Goal: Information Seeking & Learning: Learn about a topic

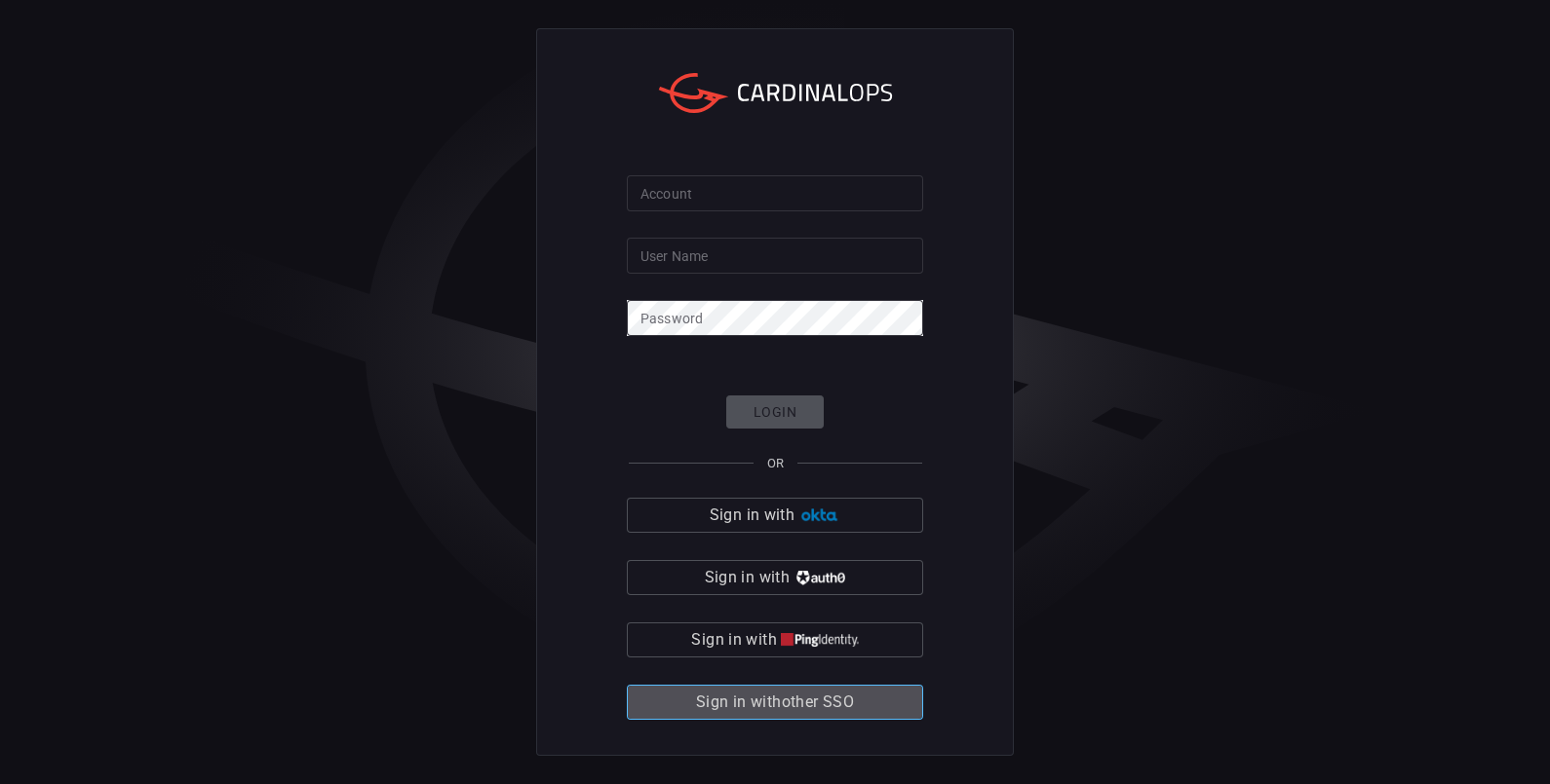
click at [783, 707] on span "Sign in with other SSO" at bounding box center [775, 703] width 158 height 28
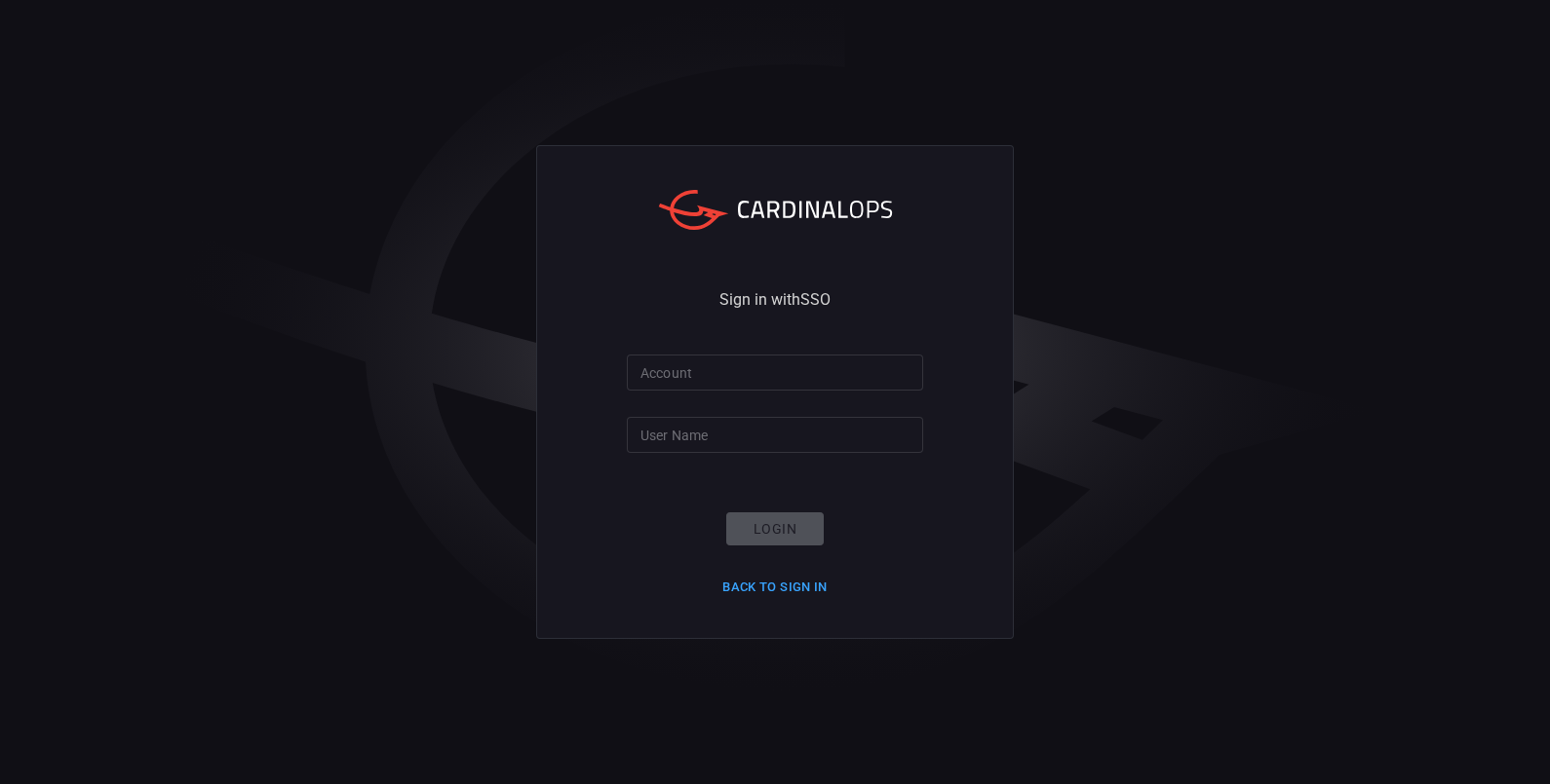
click at [772, 366] on input "Account" at bounding box center [775, 373] width 297 height 36
type input "nokia"
click at [673, 429] on input "User Name" at bounding box center [775, 435] width 297 height 36
type input "[PERSON_NAME].[PERSON_NAME]"
click at [784, 535] on button "Login" at bounding box center [775, 529] width 97 height 34
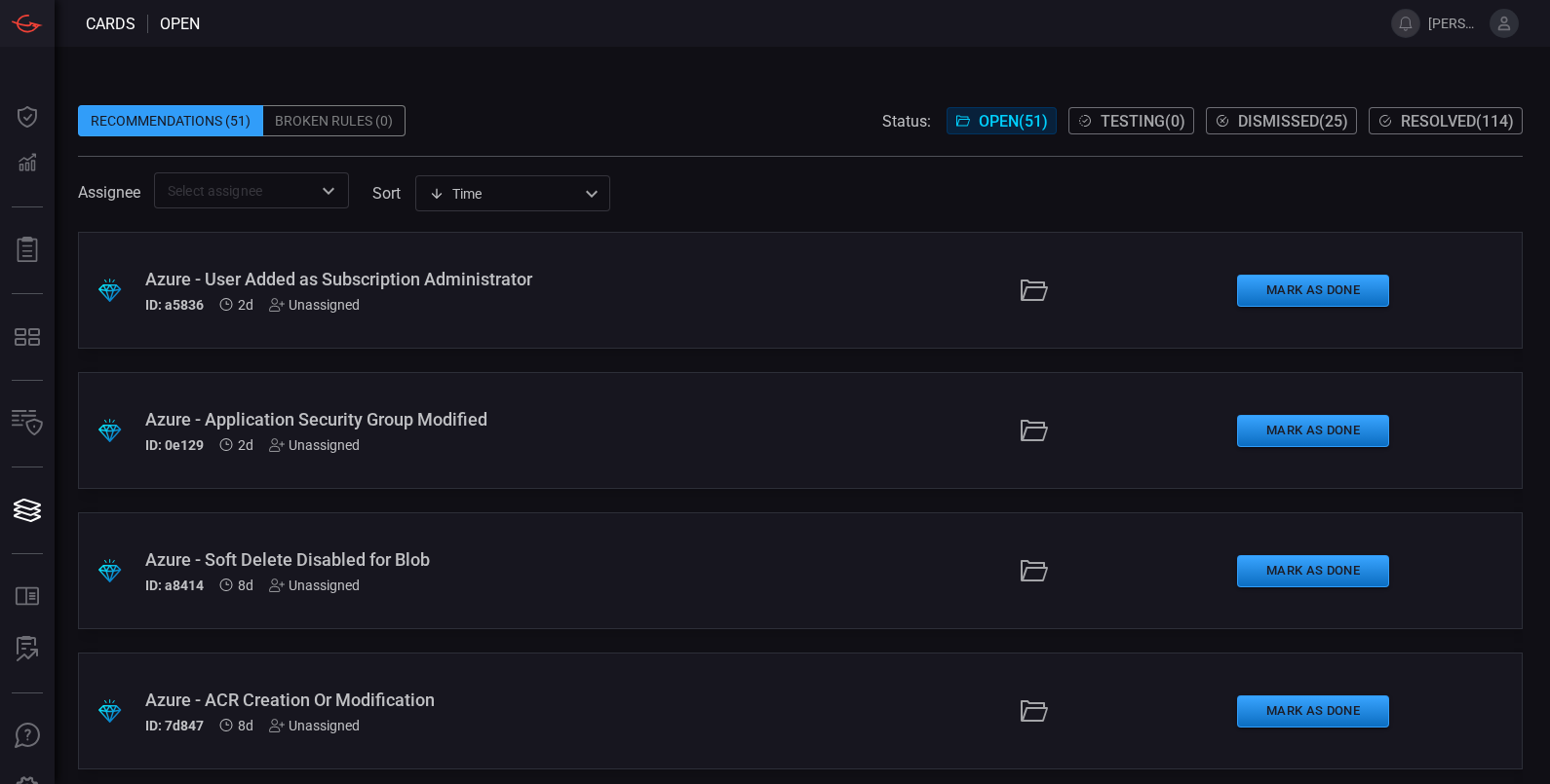
click at [351, 277] on div "Azure - User Added as Subscription Administrator" at bounding box center [363, 279] width 436 height 21
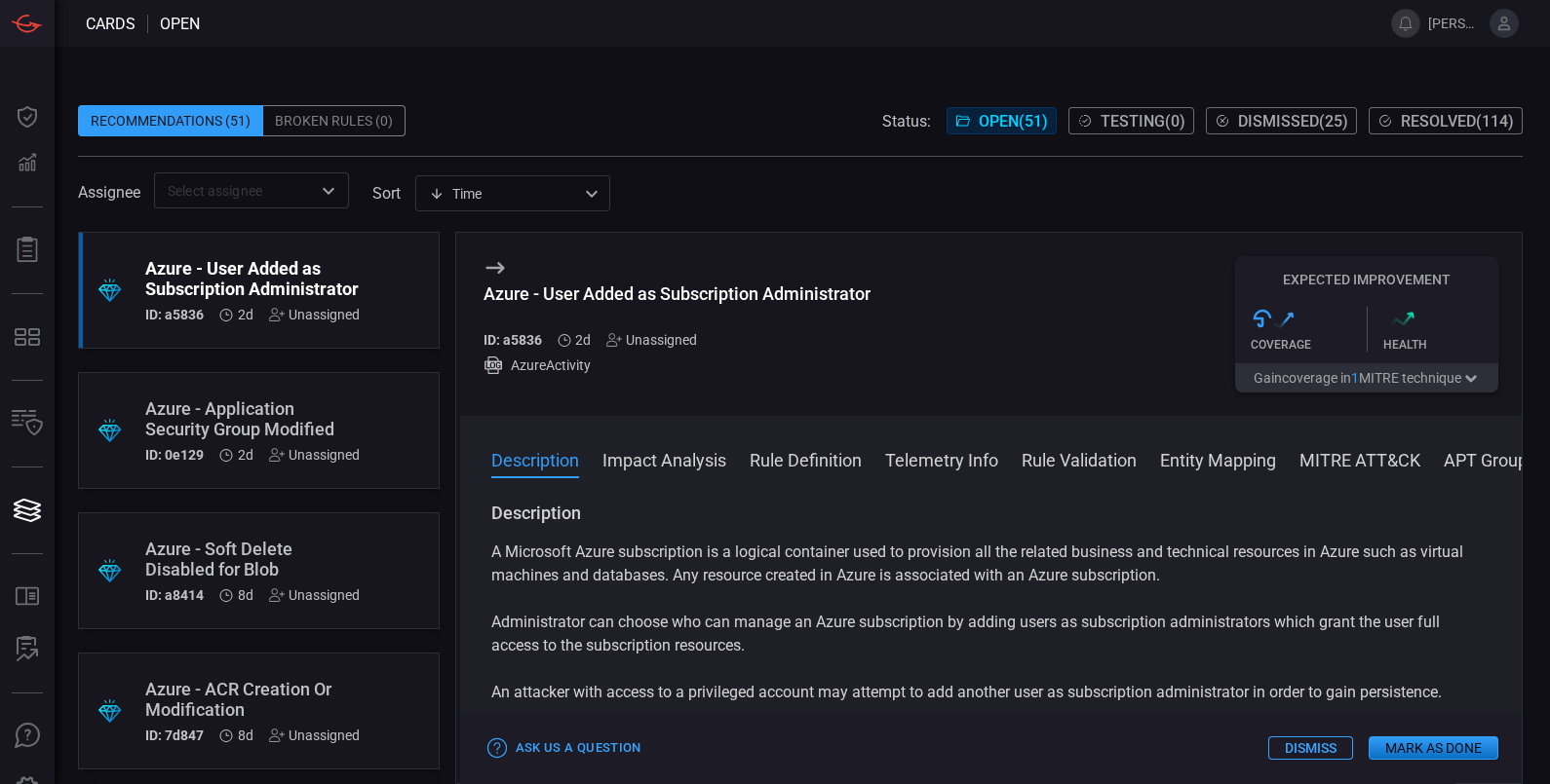
click at [677, 464] on button "Impact Analysis" at bounding box center [663, 459] width 124 height 24
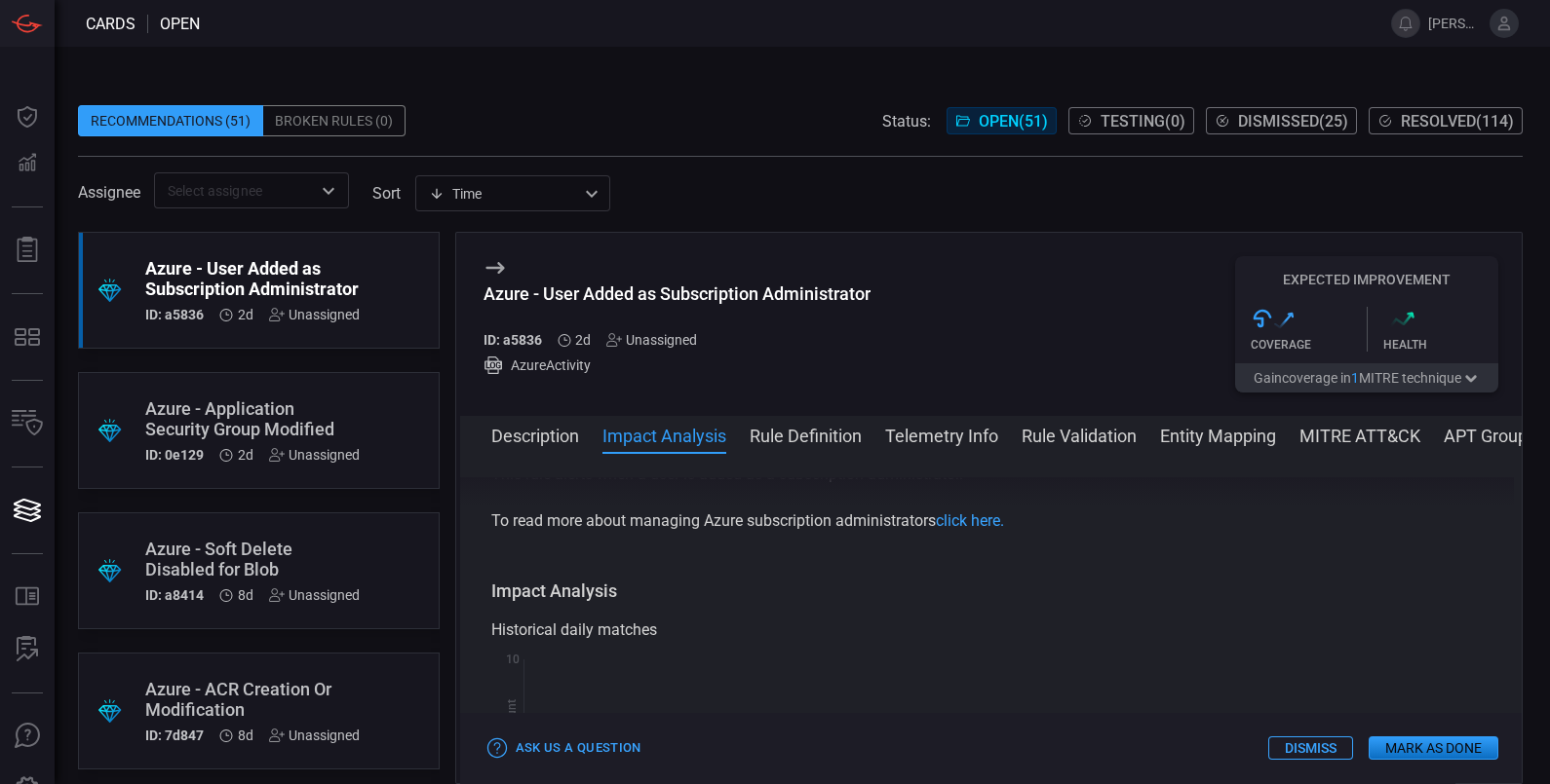
scroll to position [322, 0]
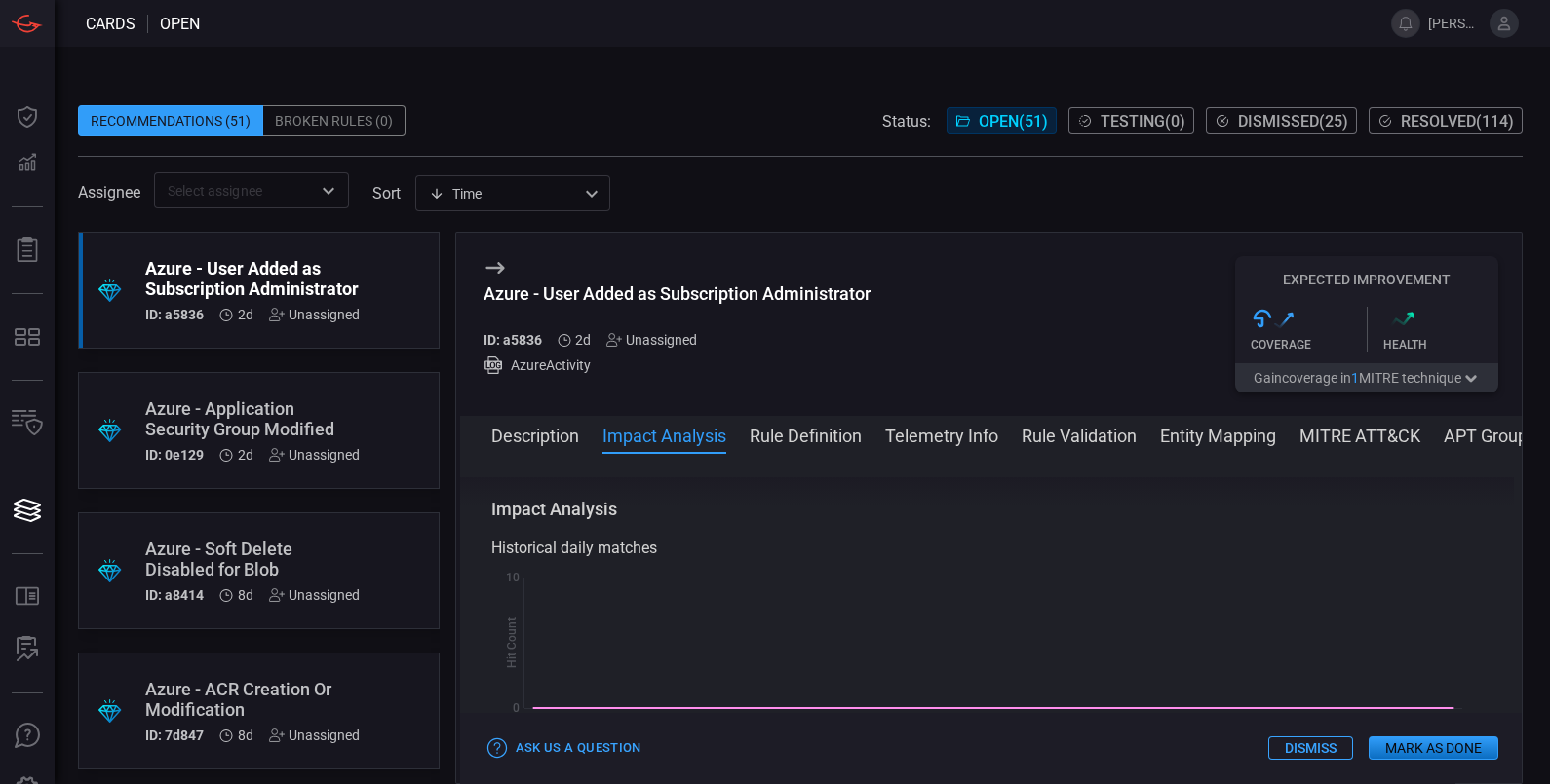
click at [799, 434] on button "Rule Definition" at bounding box center [805, 435] width 112 height 24
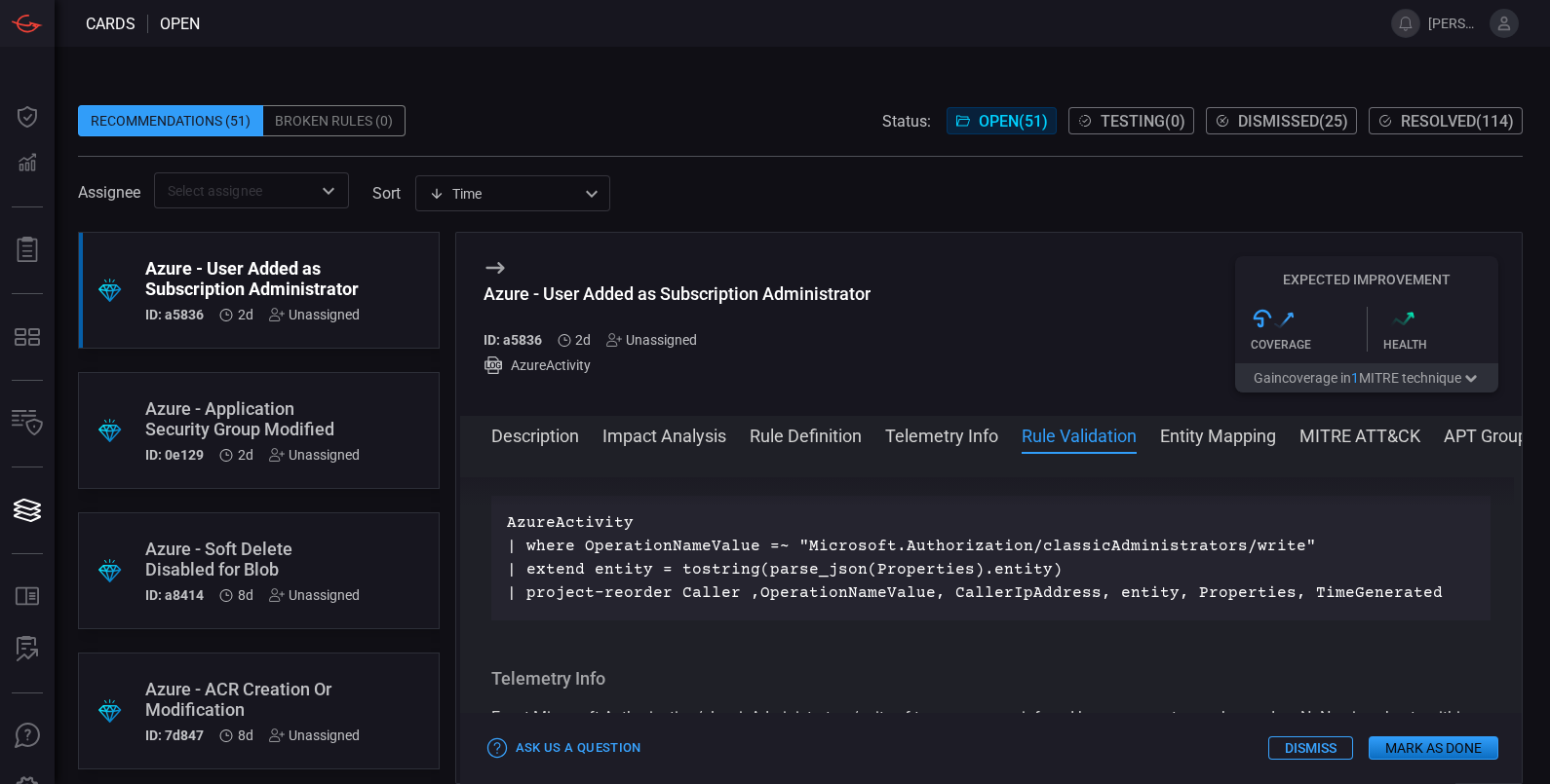
scroll to position [1144, 0]
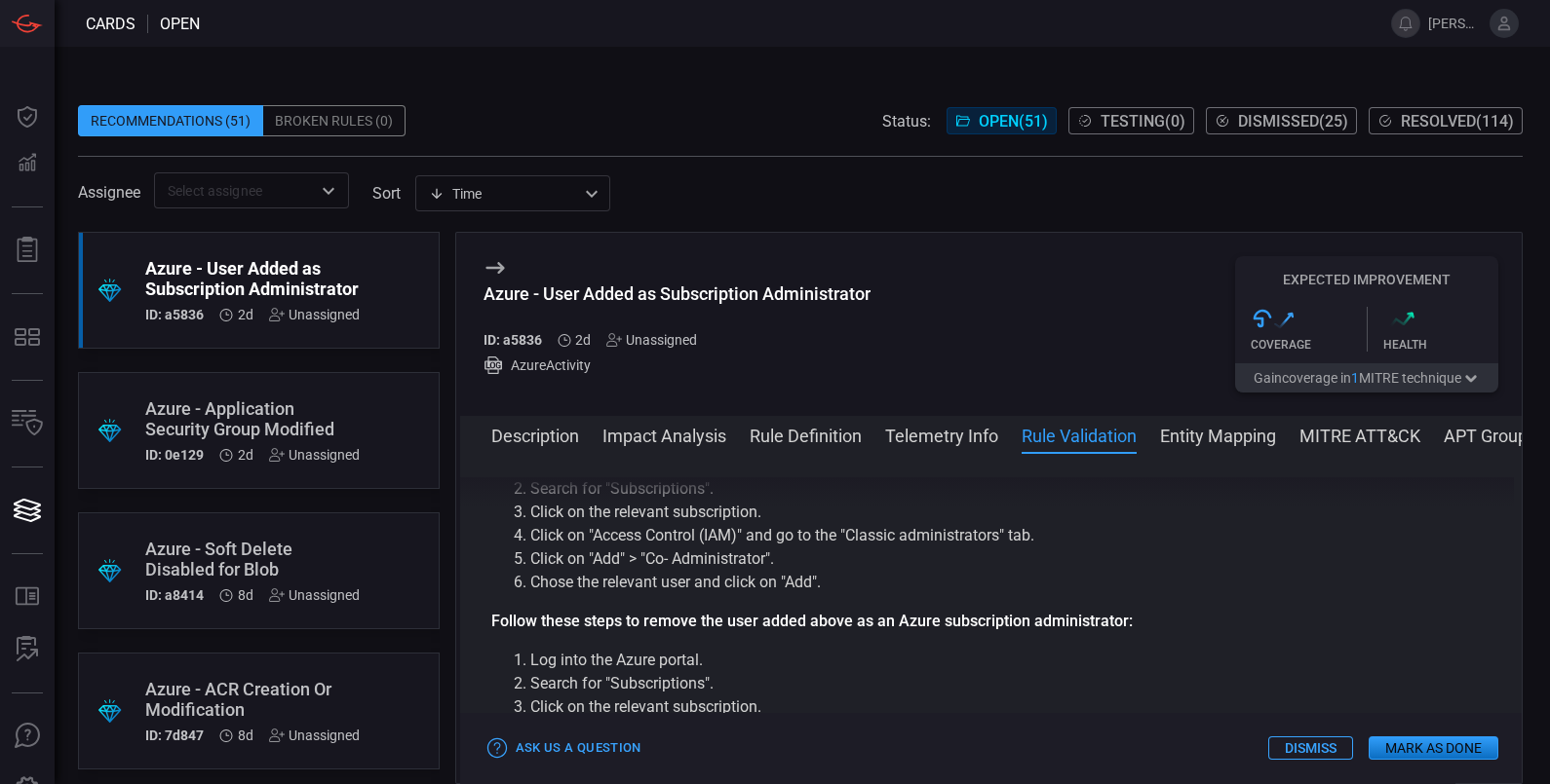
click at [927, 433] on button "Telemetry Info" at bounding box center [941, 435] width 113 height 24
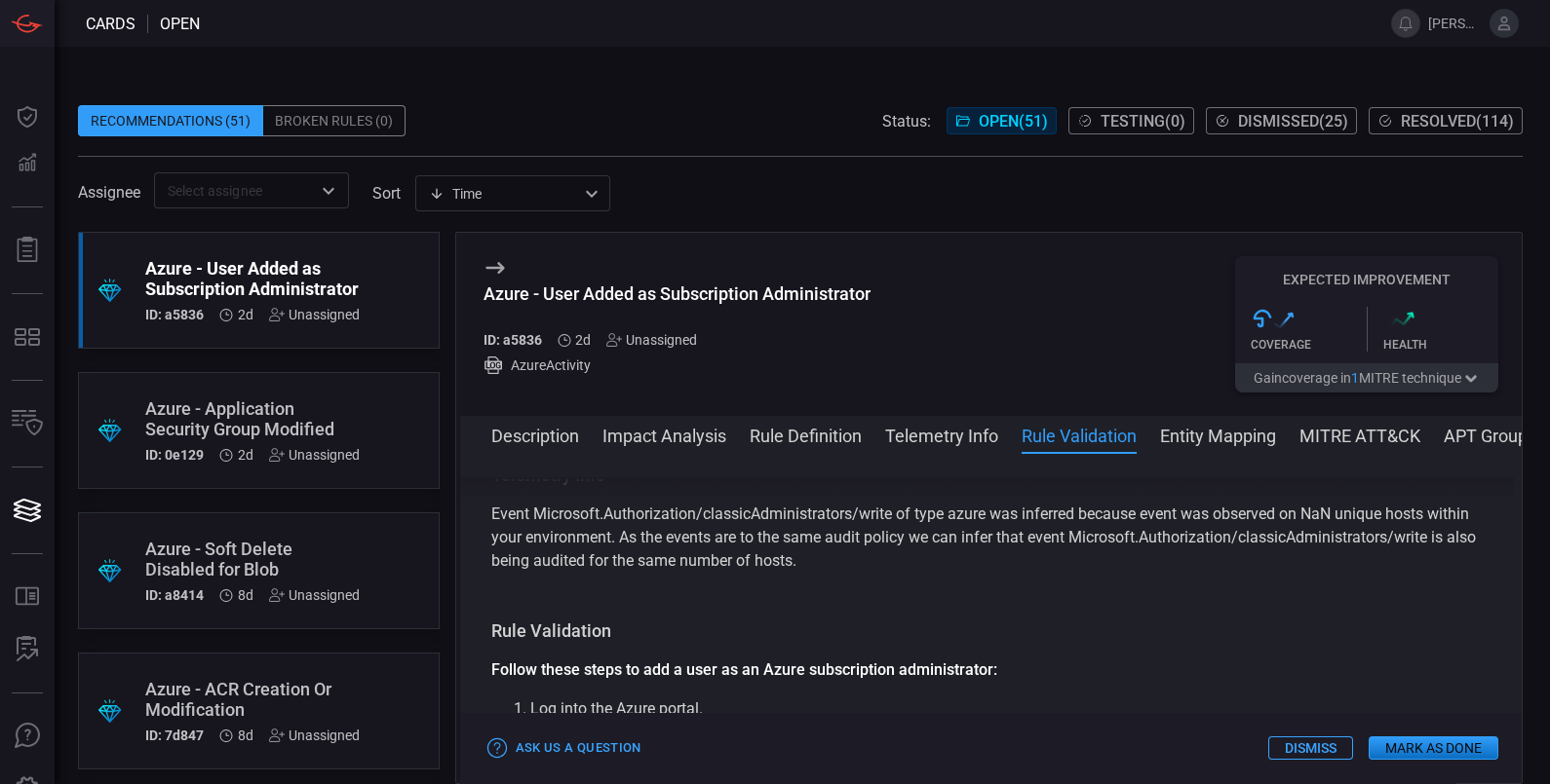
scroll to position [866, 0]
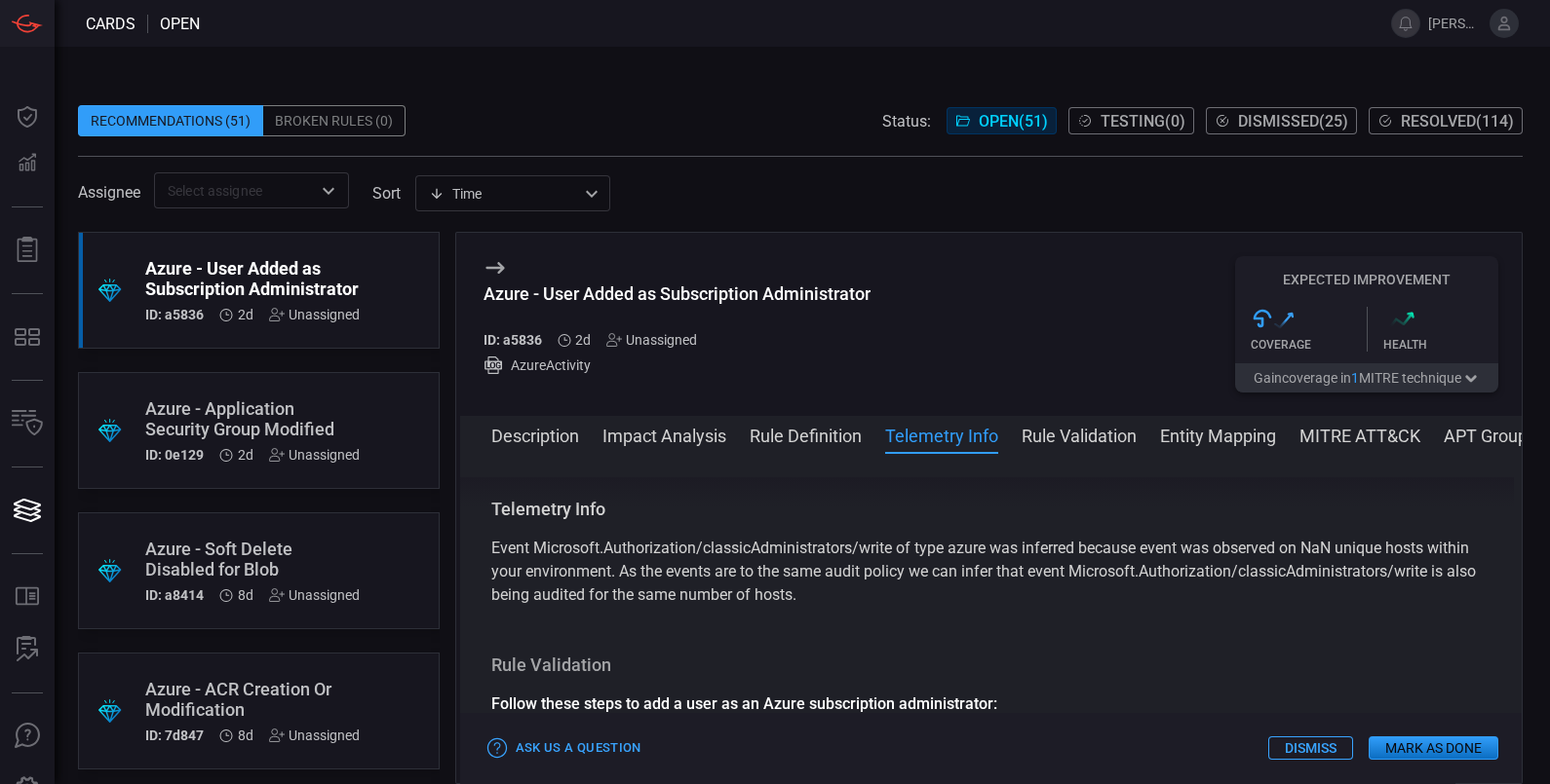
click at [1090, 426] on button "Rule Validation" at bounding box center [1079, 435] width 115 height 24
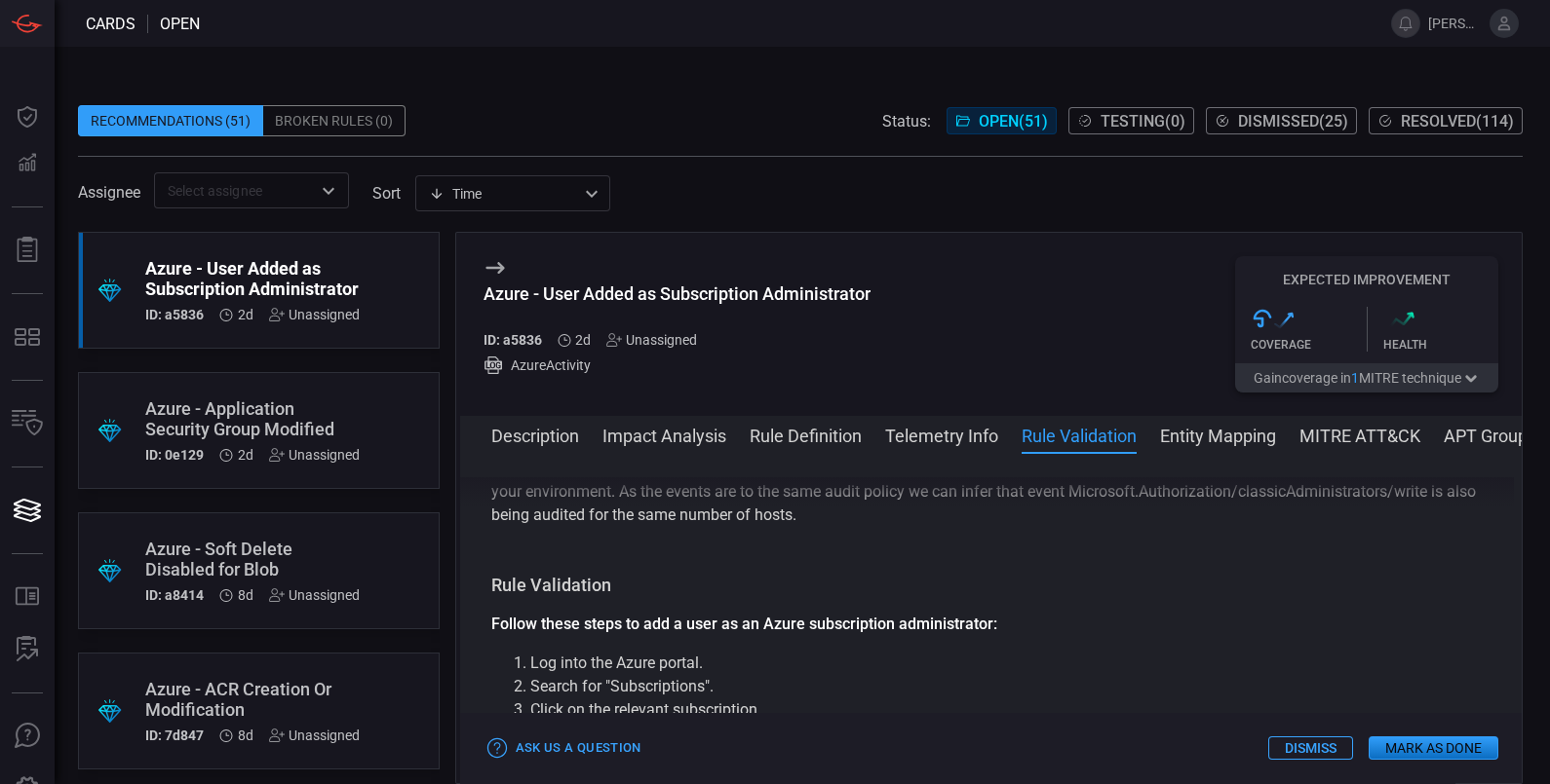
scroll to position [1023, 0]
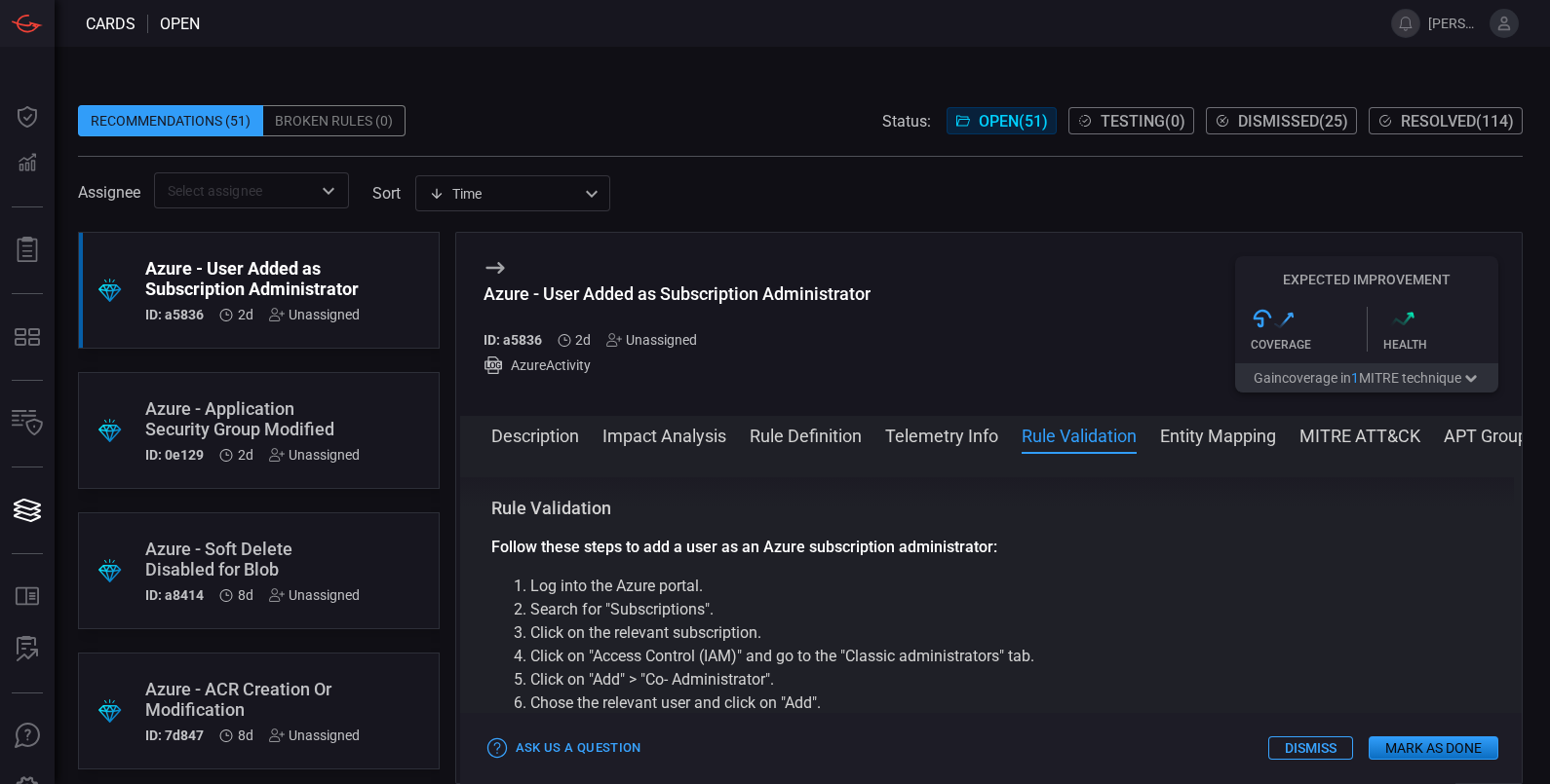
click at [1216, 436] on button "Entity Mapping" at bounding box center [1218, 435] width 116 height 24
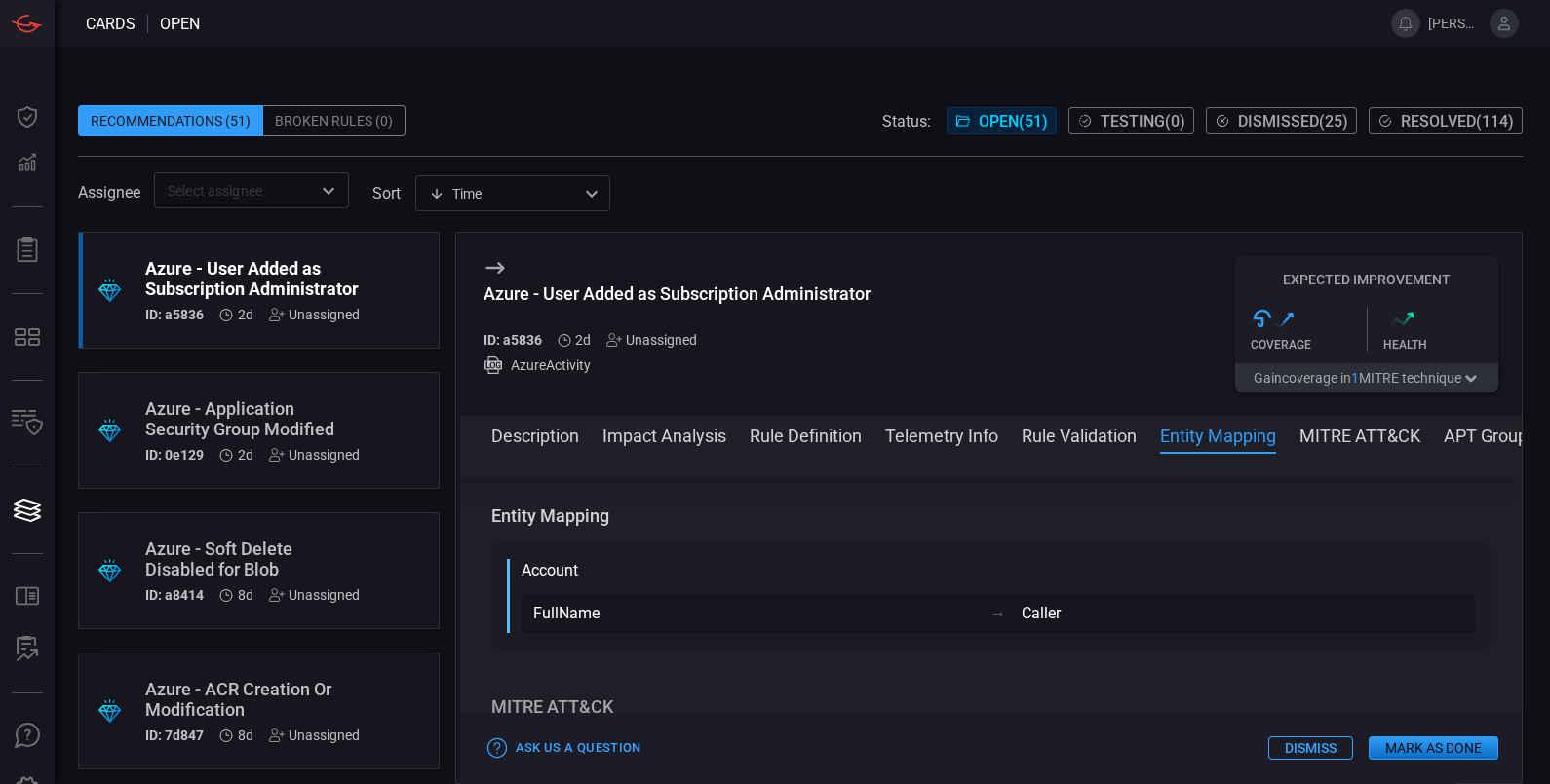
scroll to position [1458, 0]
click at [1326, 441] on button "MITRE ATT&CK" at bounding box center [1360, 435] width 121 height 24
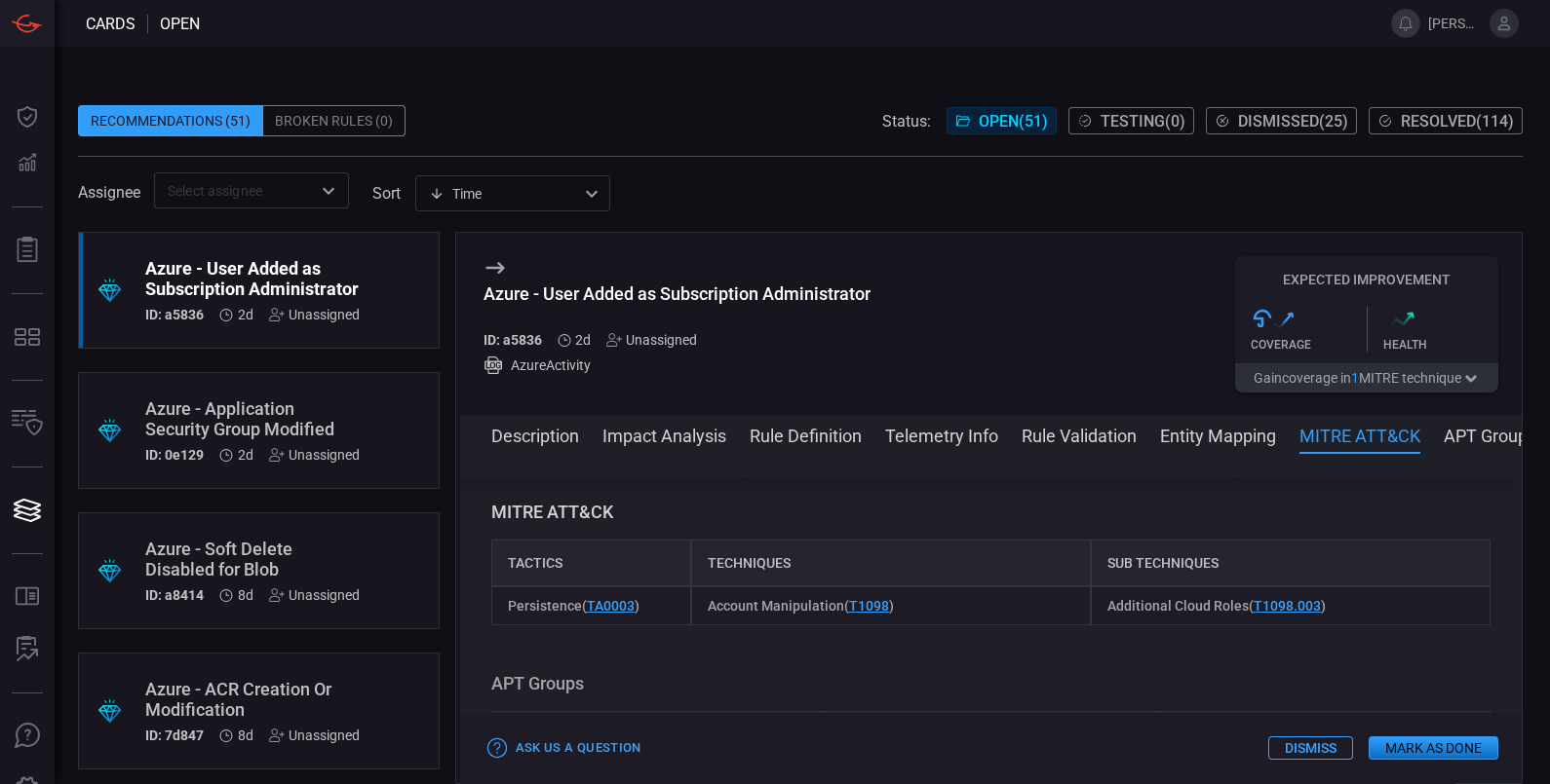
scroll to position [1649, 0]
click at [1476, 431] on button "APT Groups" at bounding box center [1490, 435] width 92 height 24
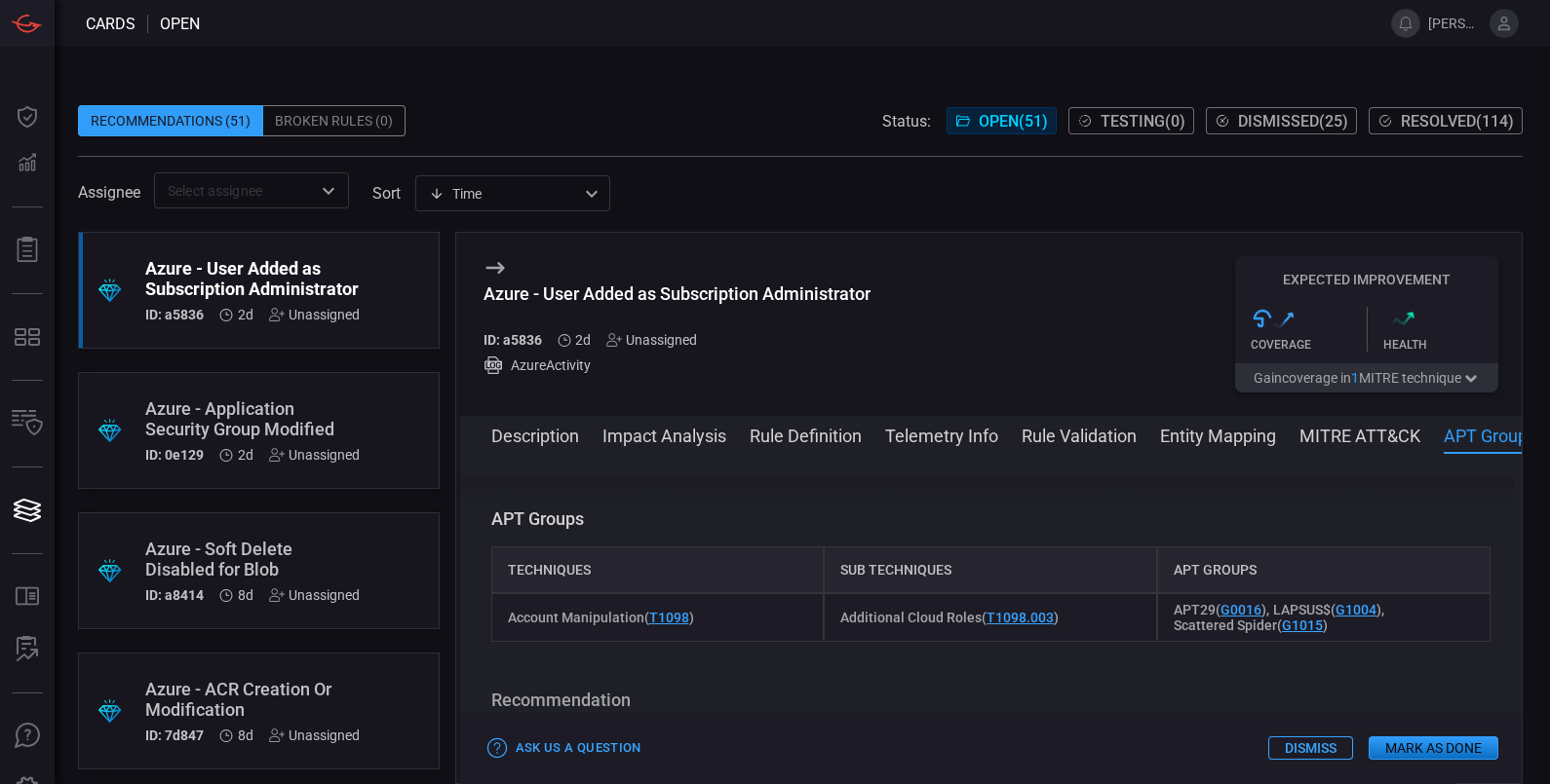
scroll to position [1821, 0]
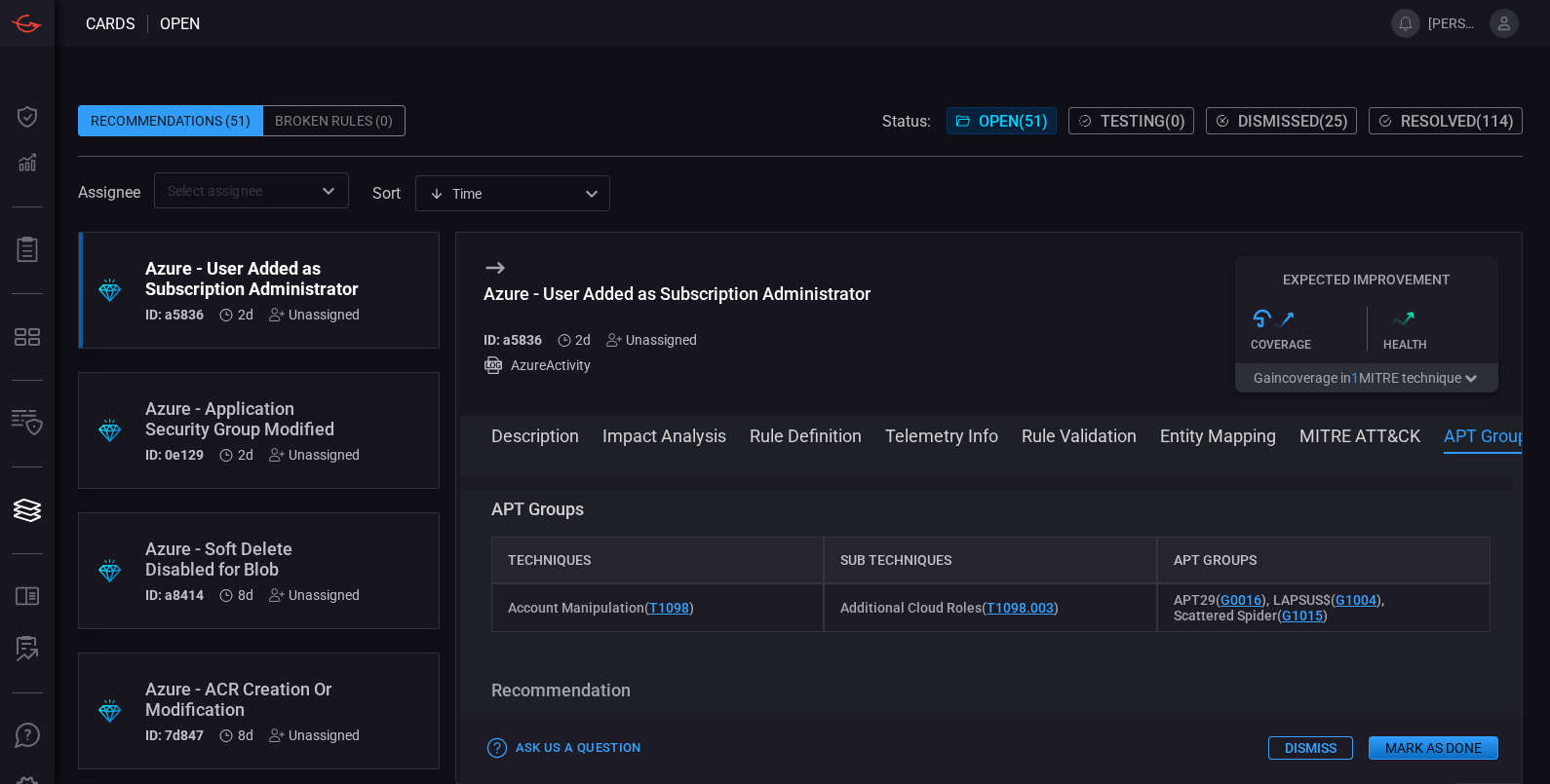
drag, startPoint x: 968, startPoint y: 433, endPoint x: 1330, endPoint y: 449, distance: 362.4
click at [1330, 449] on div "Description Impact Analysis Rule Definition Telemetry Info Rule Validation Enti…" at bounding box center [991, 600] width 1062 height 368
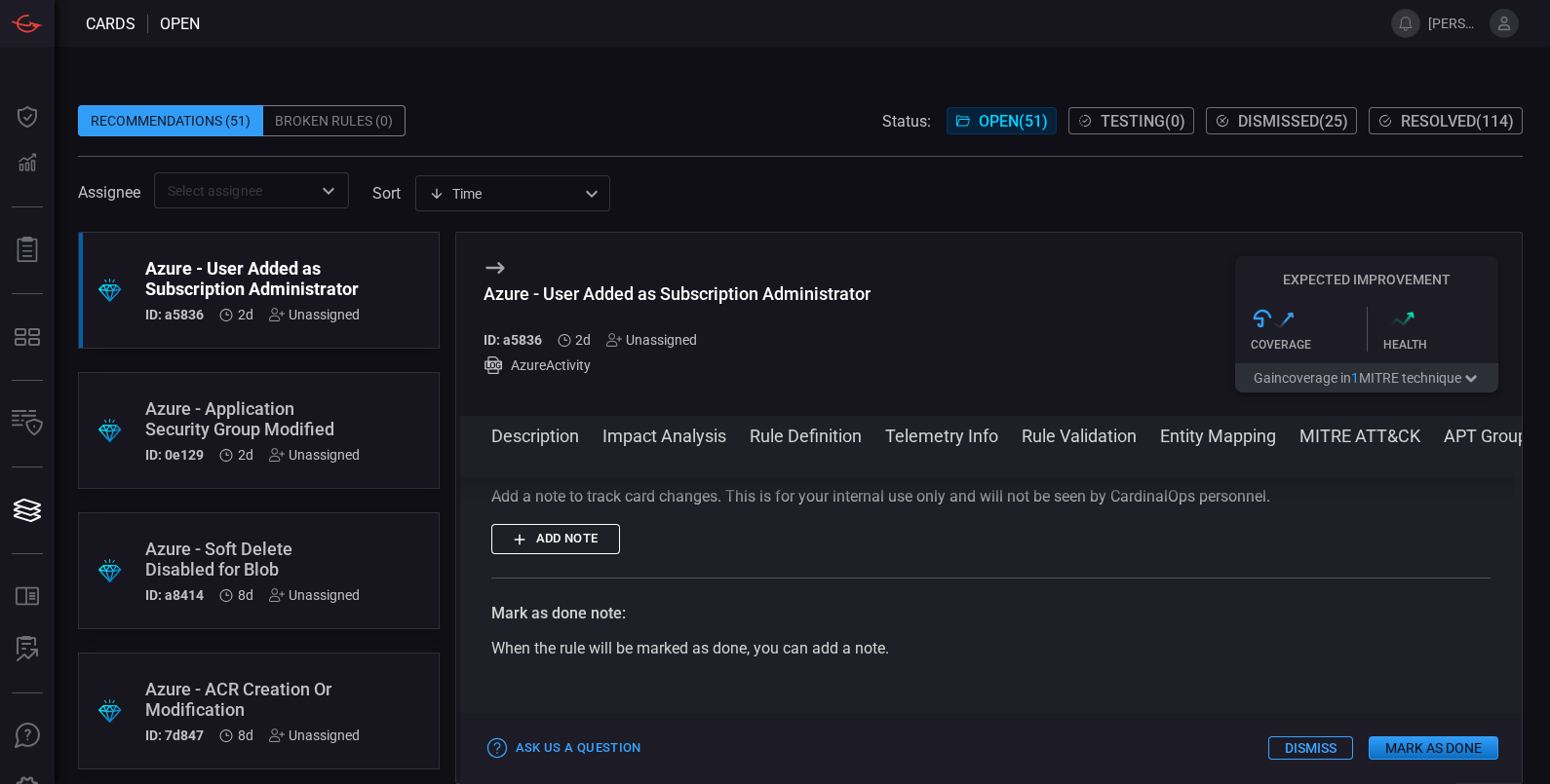
click at [200, 419] on div "Azure - Application Security Group Modified" at bounding box center [252, 418] width 214 height 41
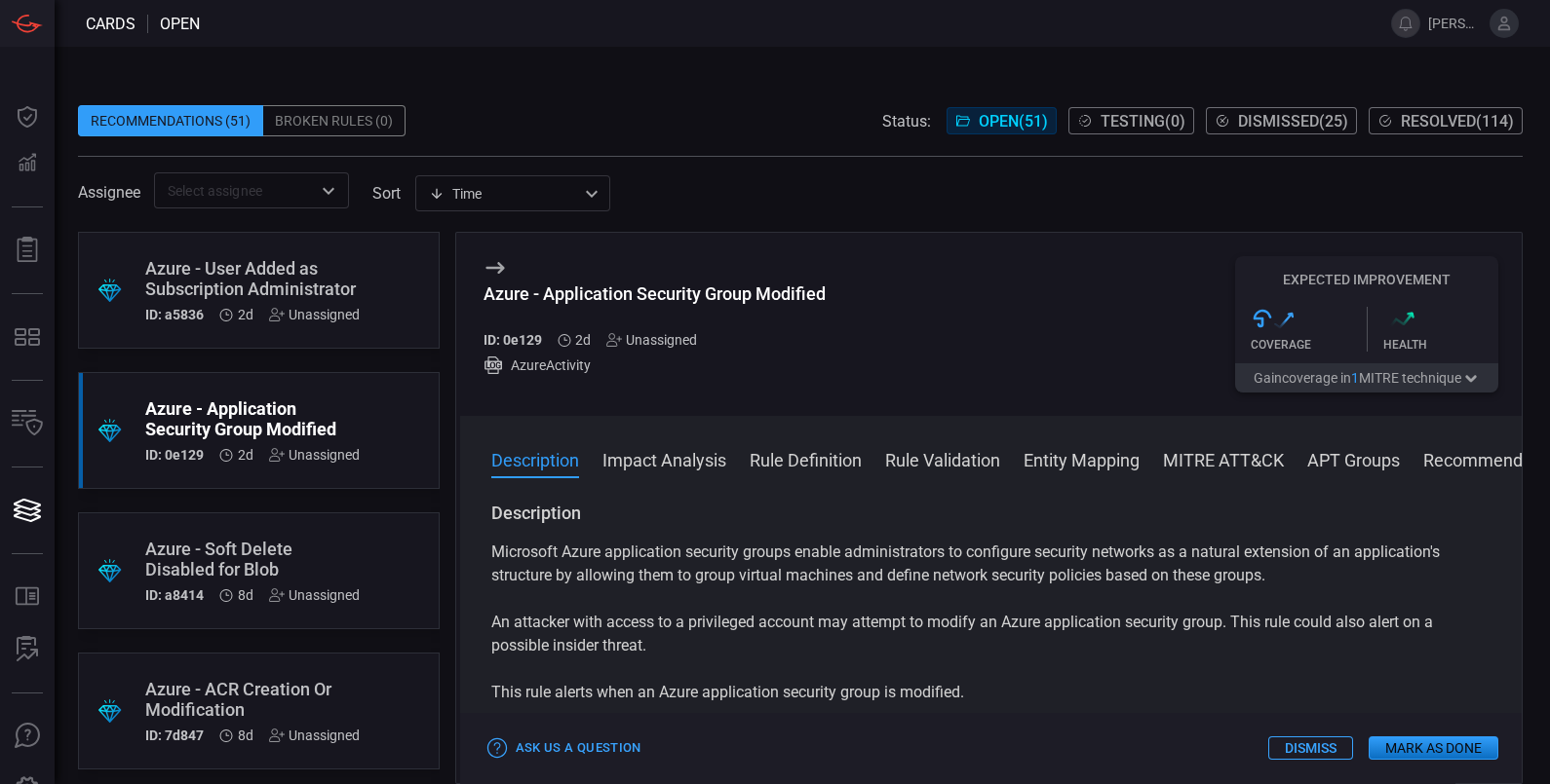
click at [653, 465] on button "Impact Analysis" at bounding box center [663, 459] width 124 height 24
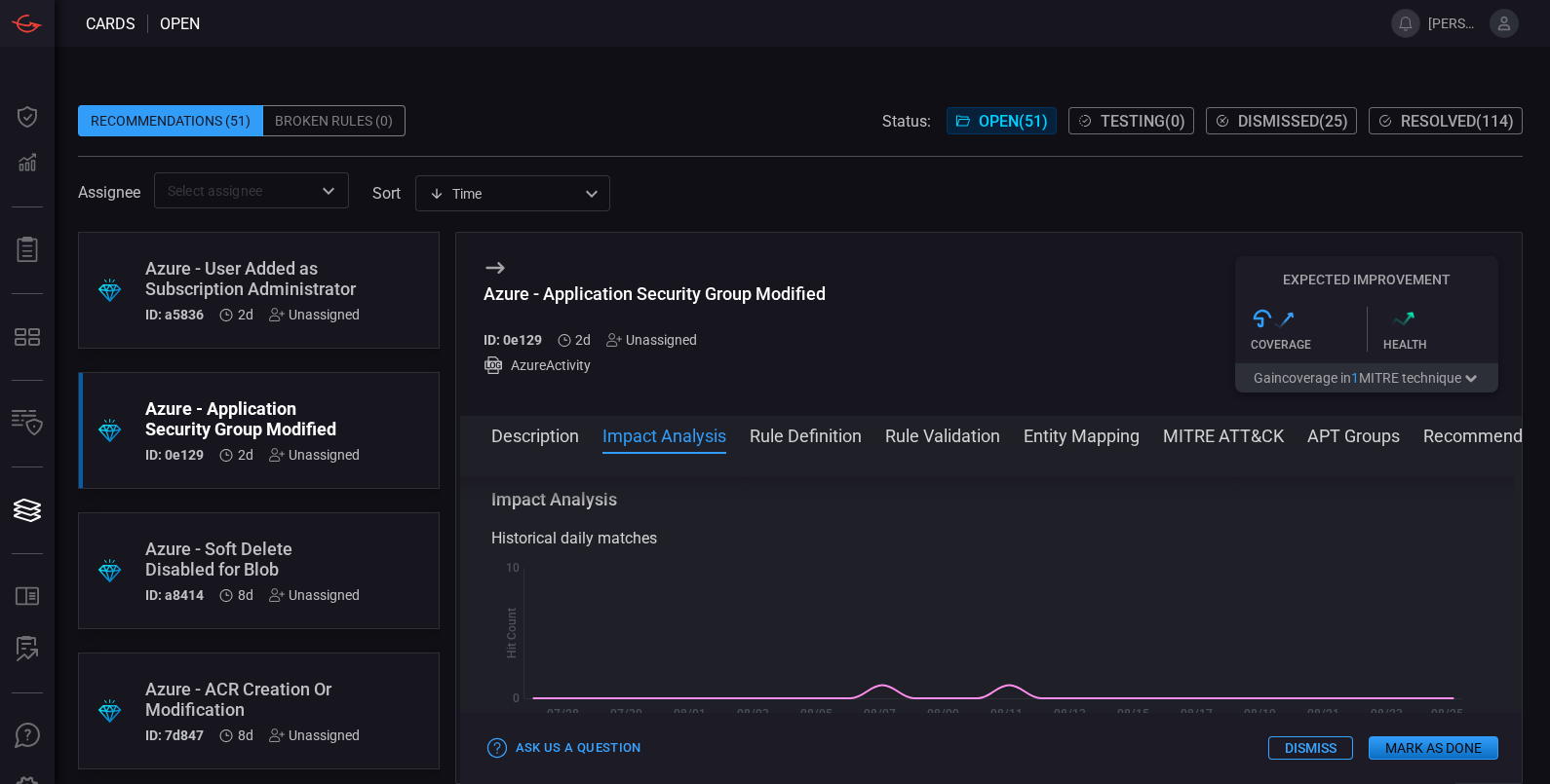
scroll to position [463, 0]
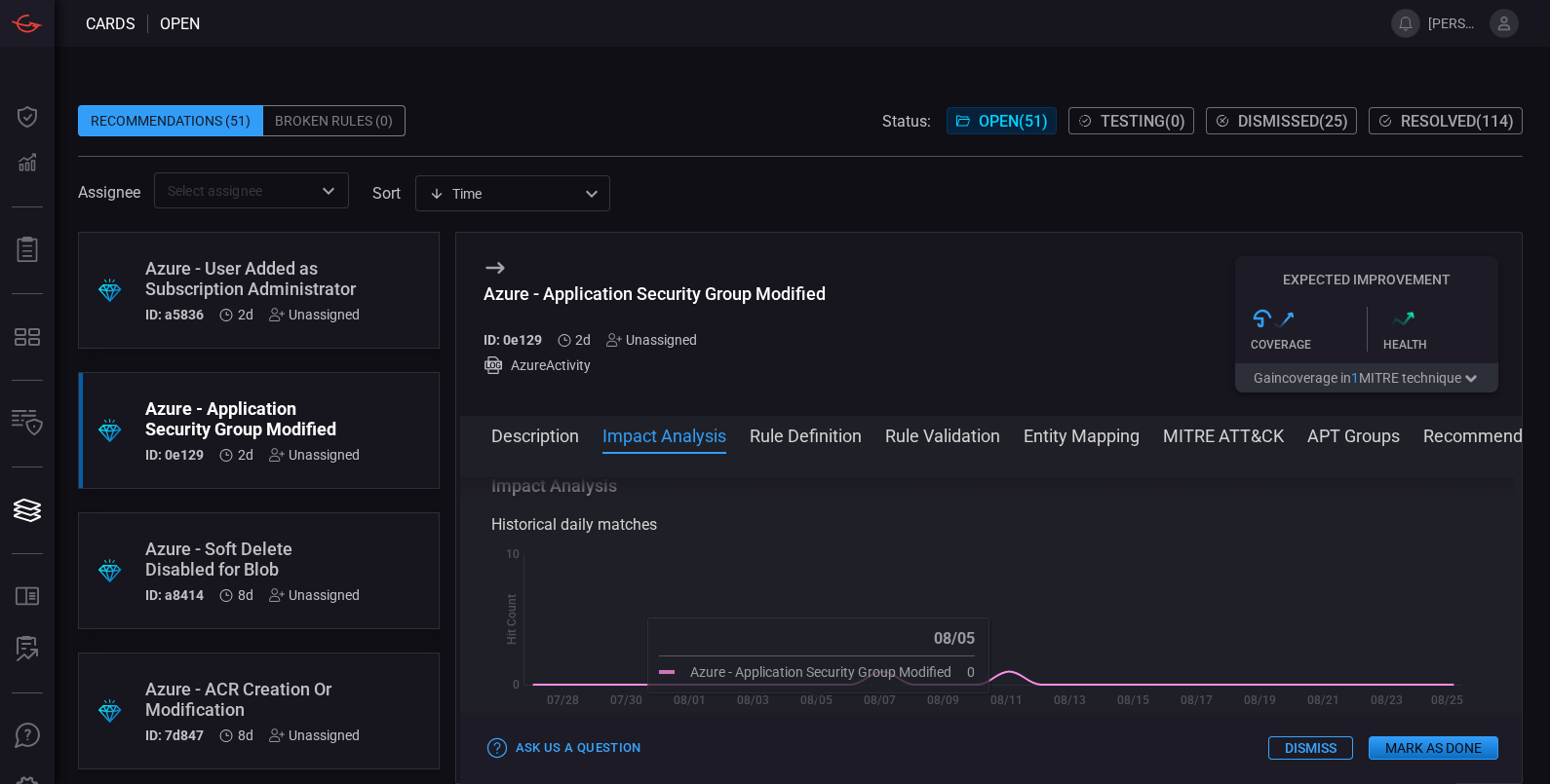
click at [816, 441] on button "Rule Definition" at bounding box center [805, 435] width 112 height 24
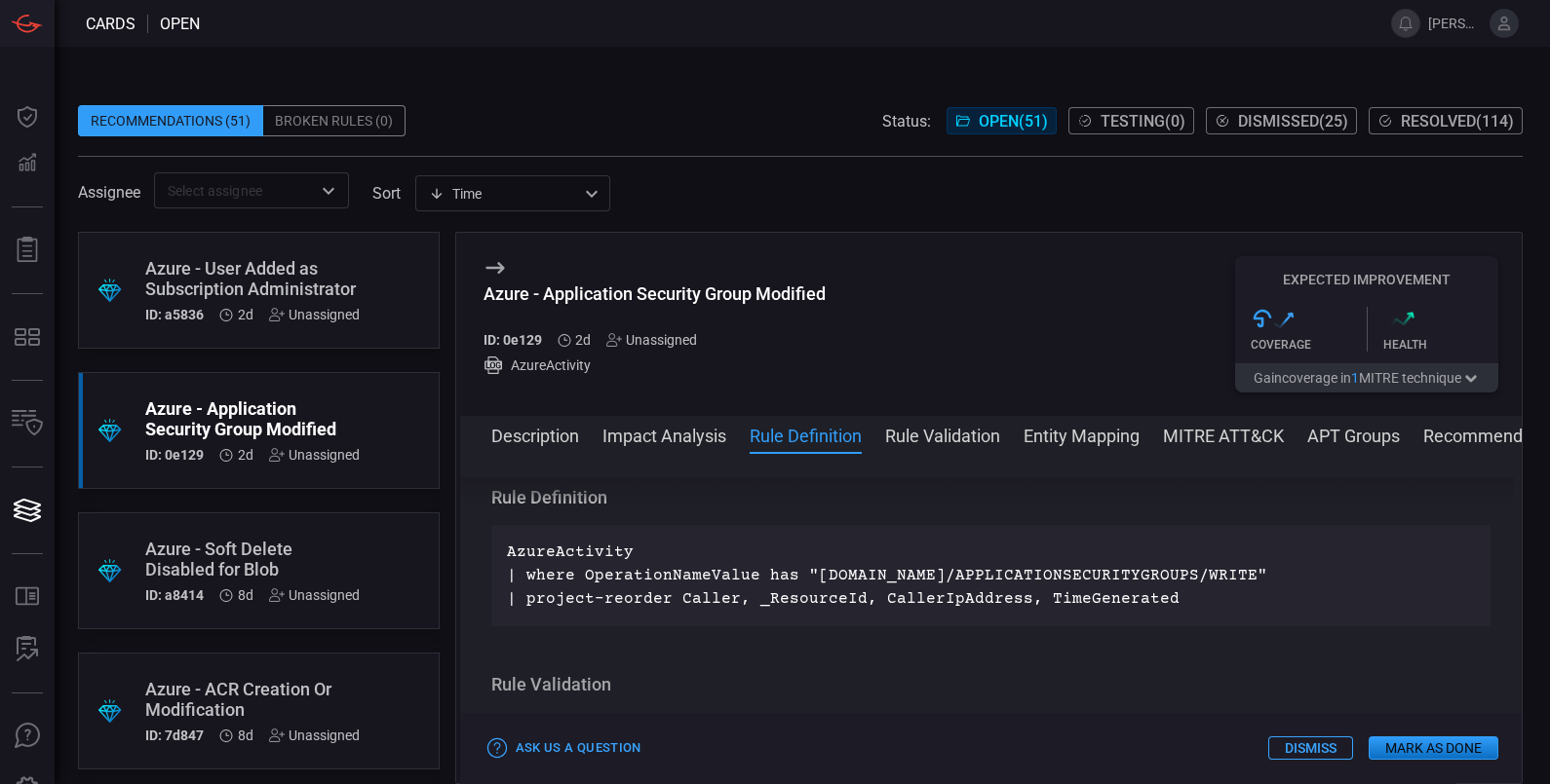
scroll to position [1180, 0]
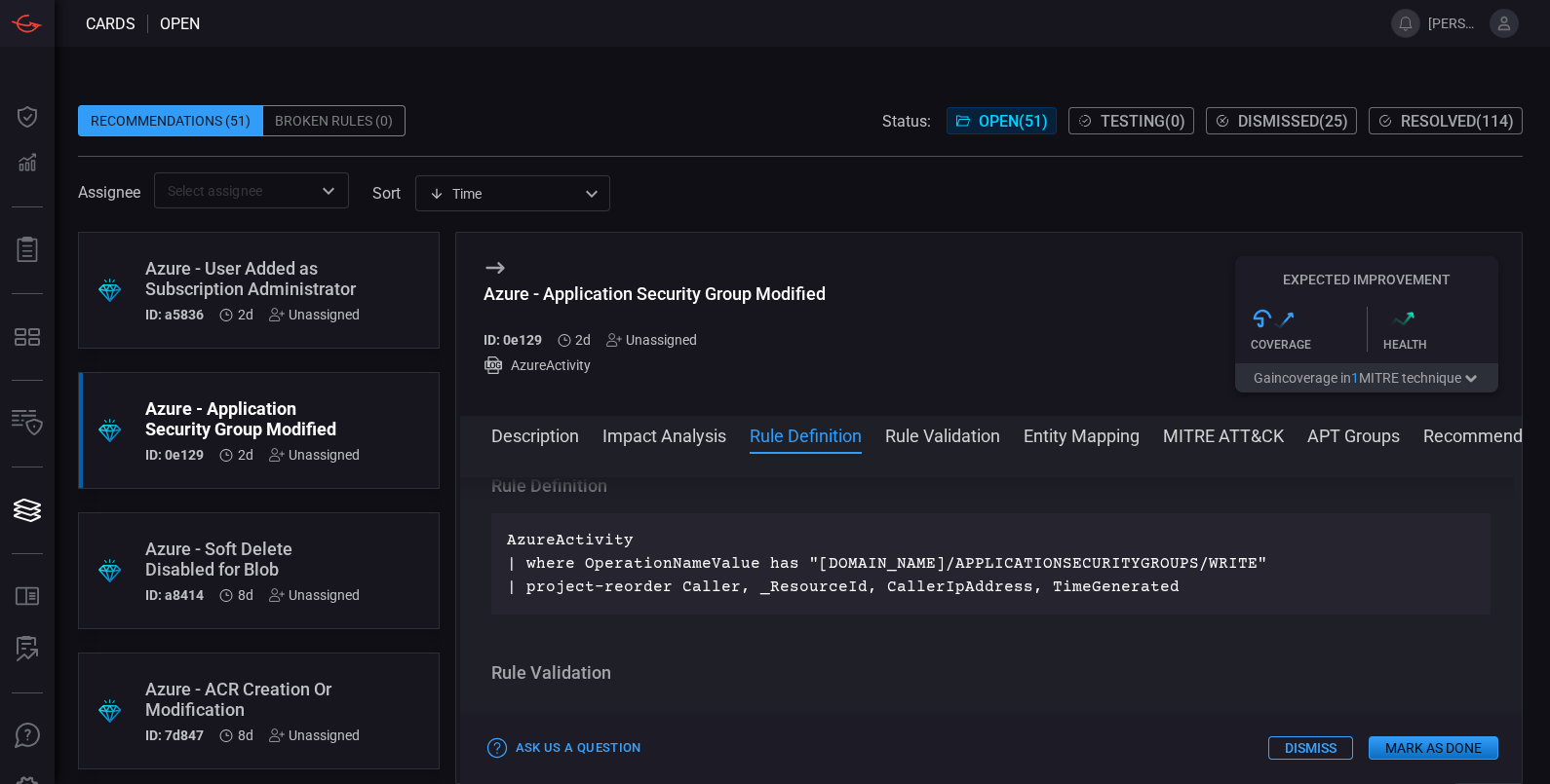
click at [917, 443] on button "Rule Validation" at bounding box center [942, 435] width 115 height 24
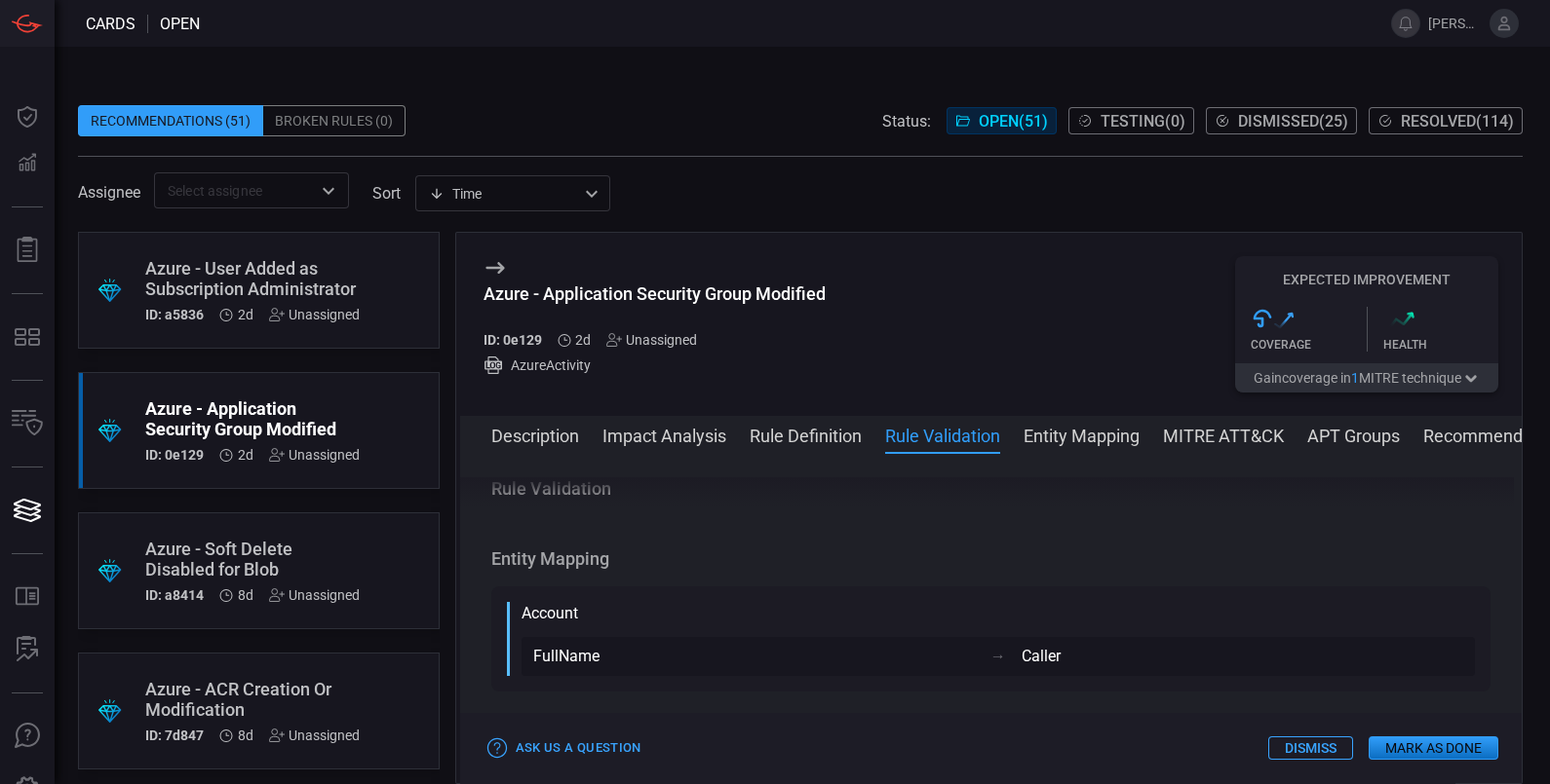
scroll to position [1368, 0]
click at [1061, 453] on span at bounding box center [991, 461] width 1062 height 31
click at [1062, 446] on button "Entity Mapping" at bounding box center [1081, 435] width 116 height 24
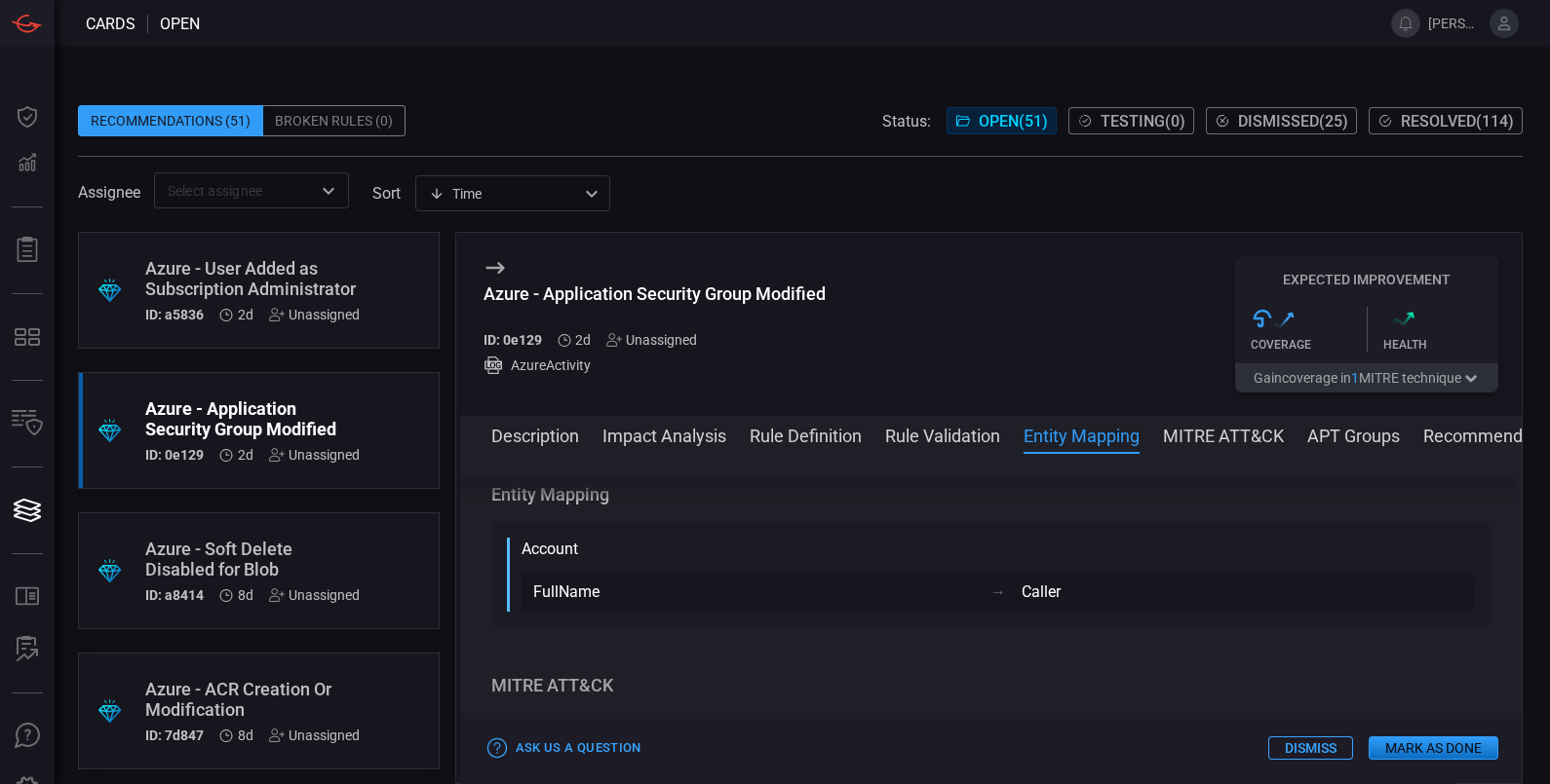
scroll to position [1438, 0]
click at [1228, 436] on button "MITRE ATT&CK" at bounding box center [1224, 435] width 121 height 24
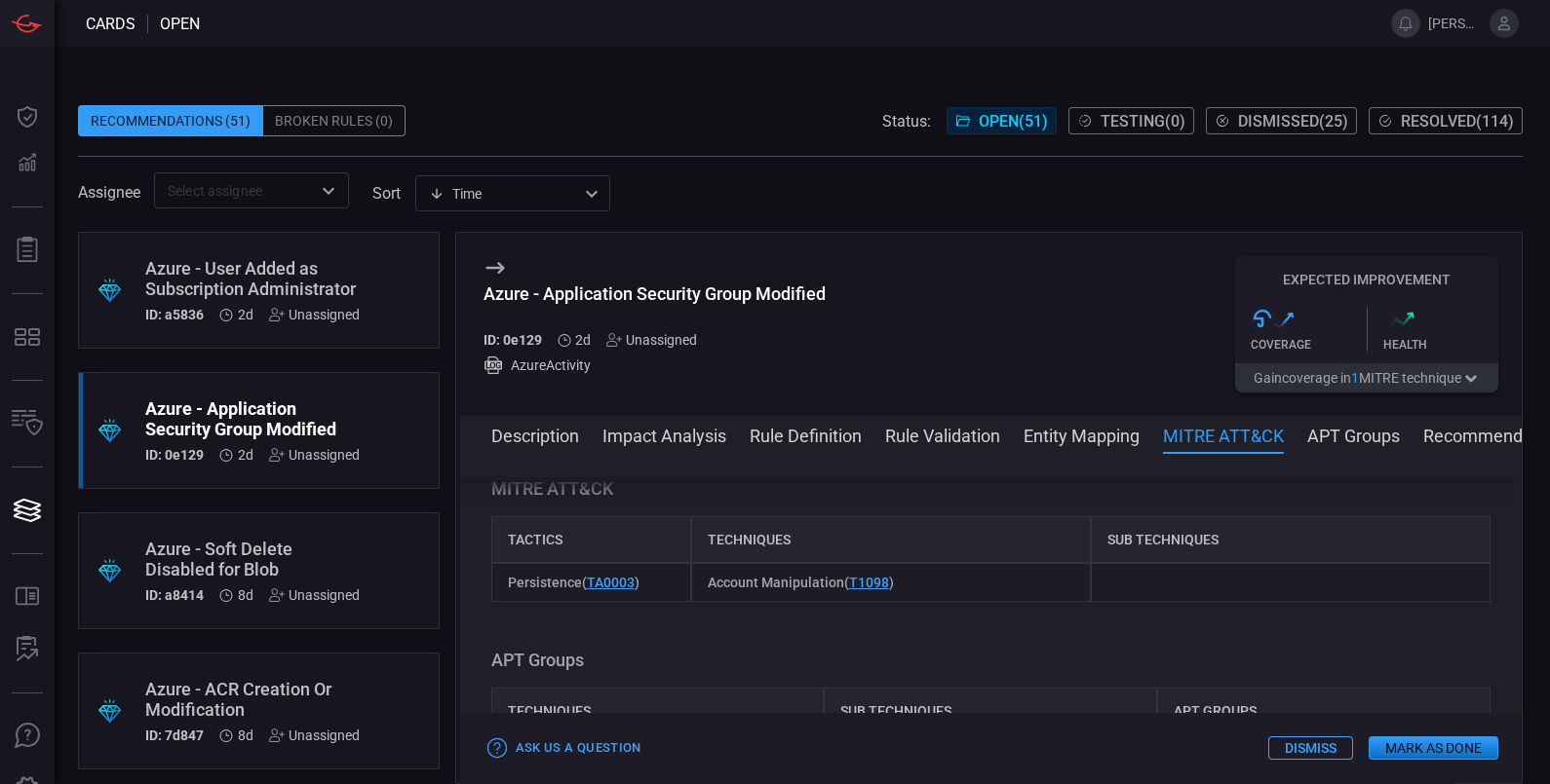
scroll to position [1628, 0]
click at [1370, 444] on button "APT Groups" at bounding box center [1353, 435] width 92 height 24
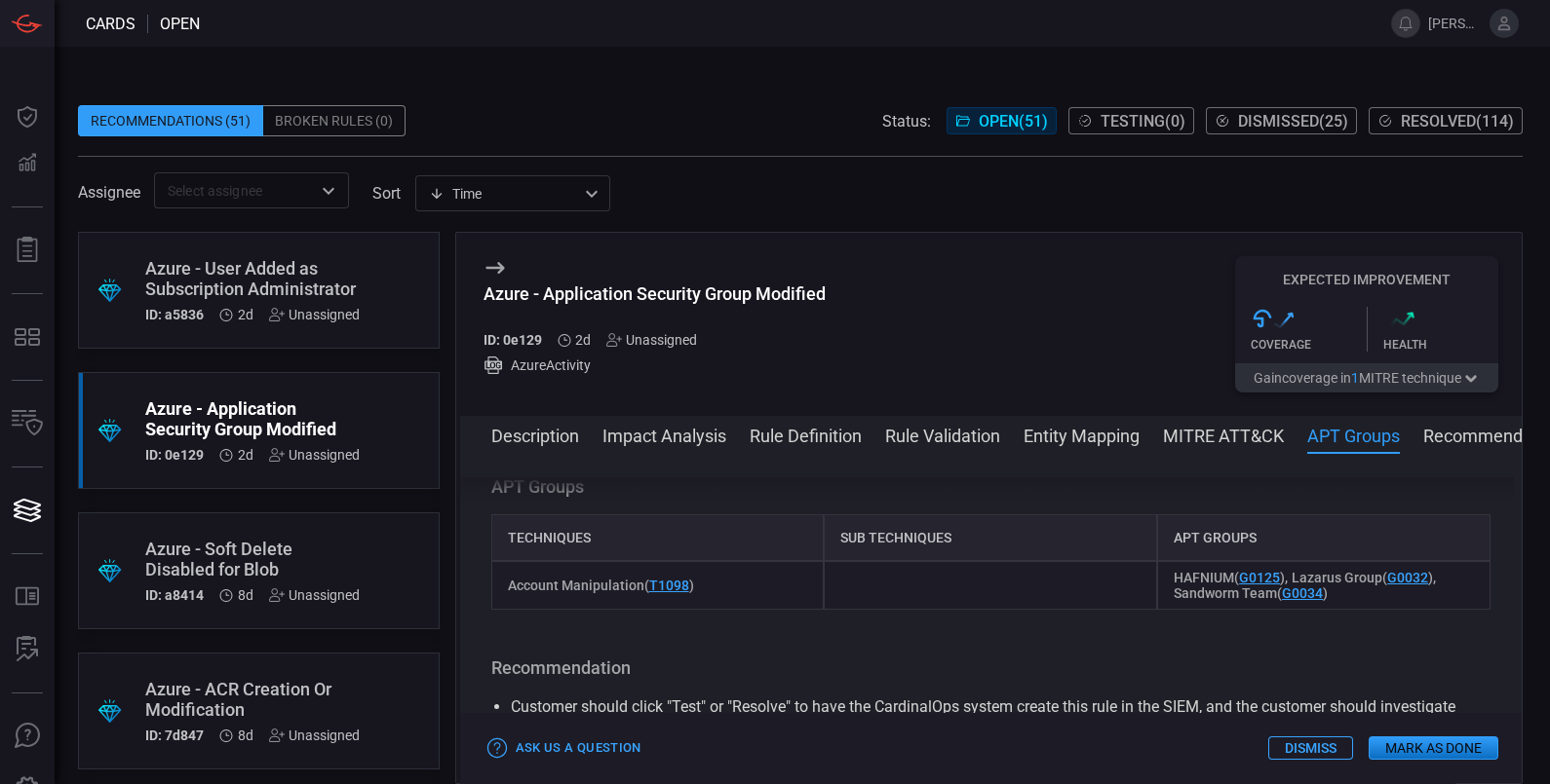
scroll to position [1800, 0]
click at [1464, 441] on button "Recommendation" at bounding box center [1492, 435] width 139 height 24
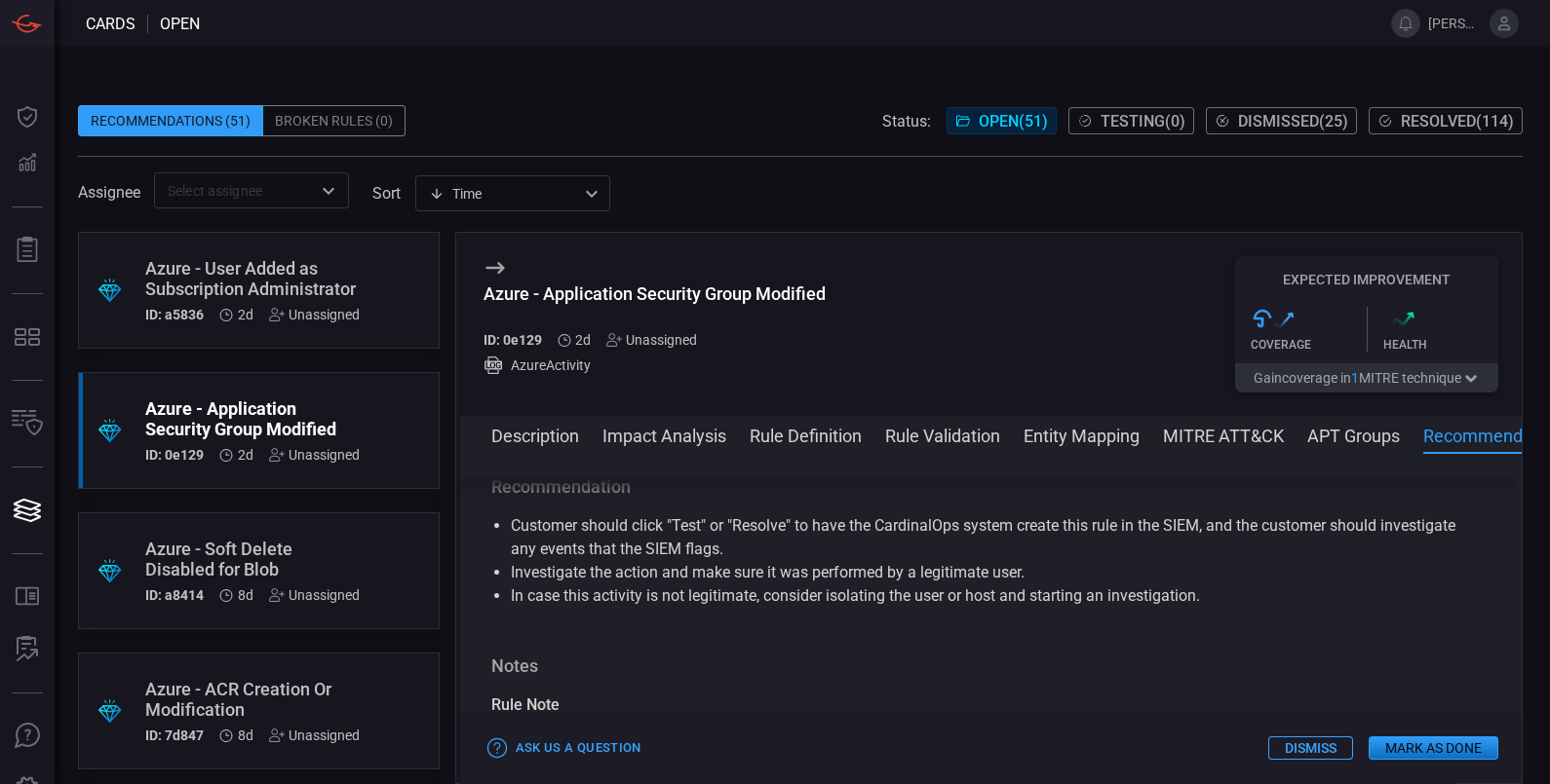
scroll to position [1981, 0]
click at [225, 284] on div "Azure - User Added as Subscription Administrator" at bounding box center [252, 278] width 214 height 41
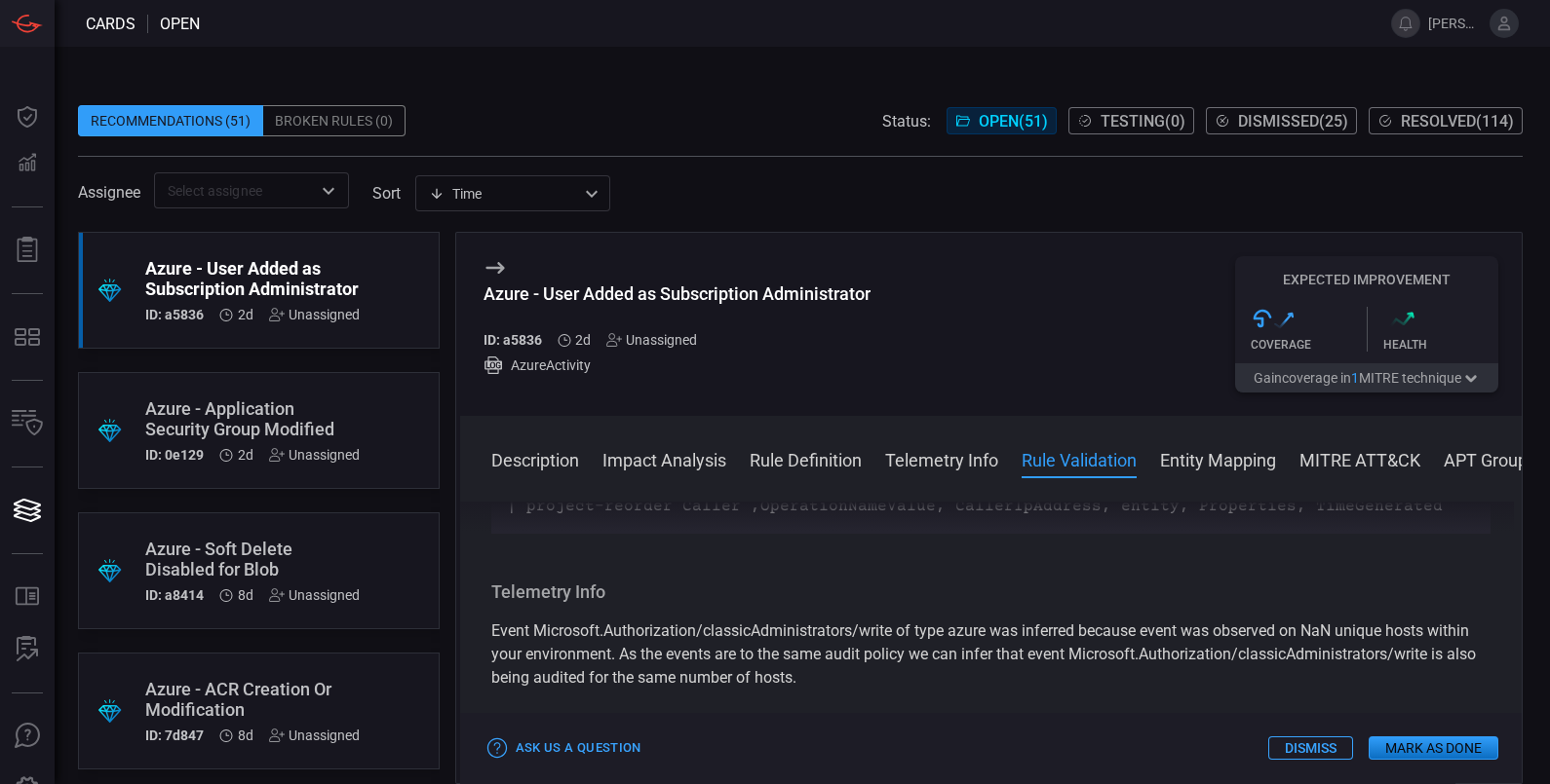
scroll to position [1339, 0]
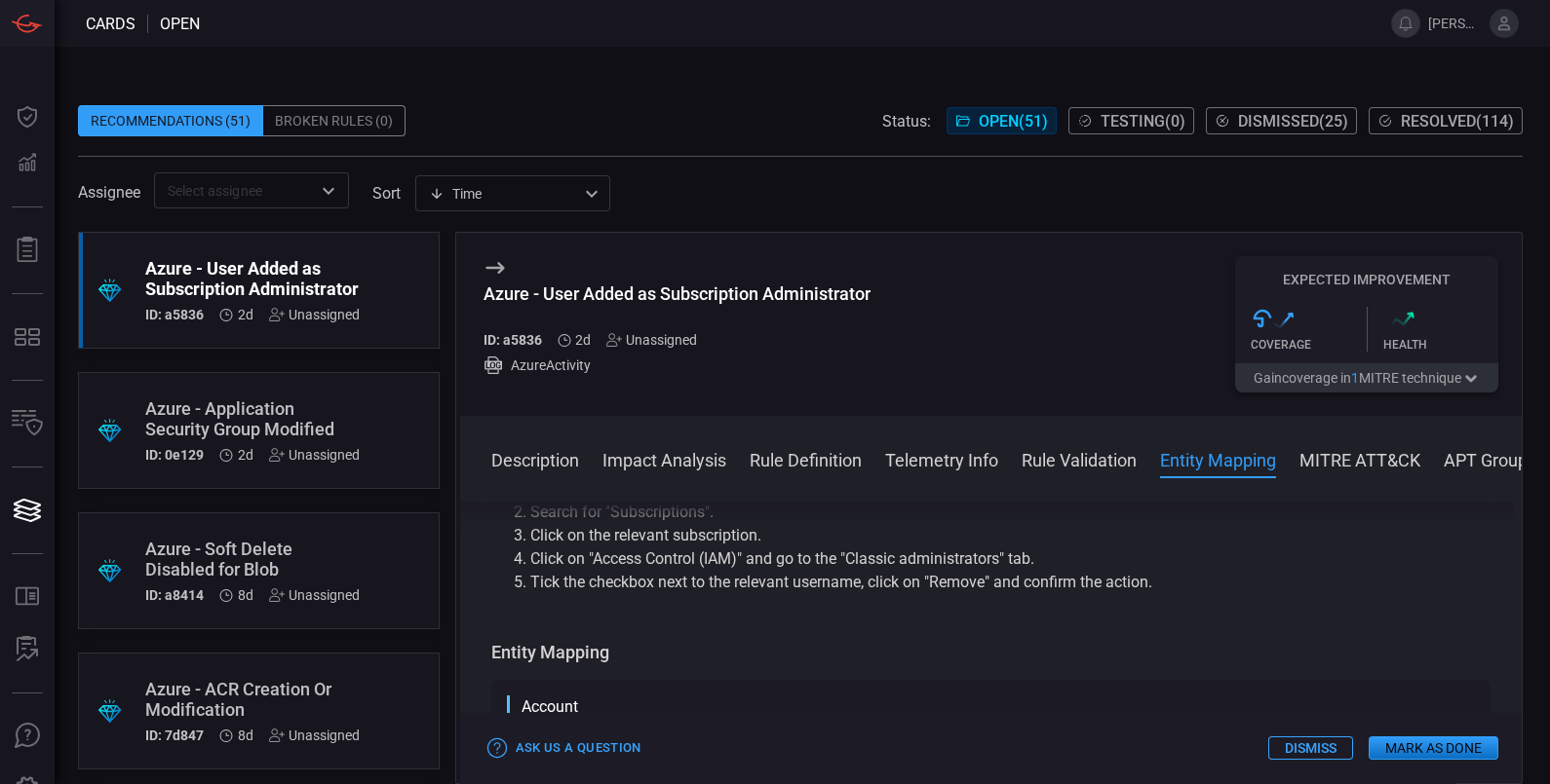
click at [824, 454] on button "Rule Definition" at bounding box center [805, 459] width 112 height 24
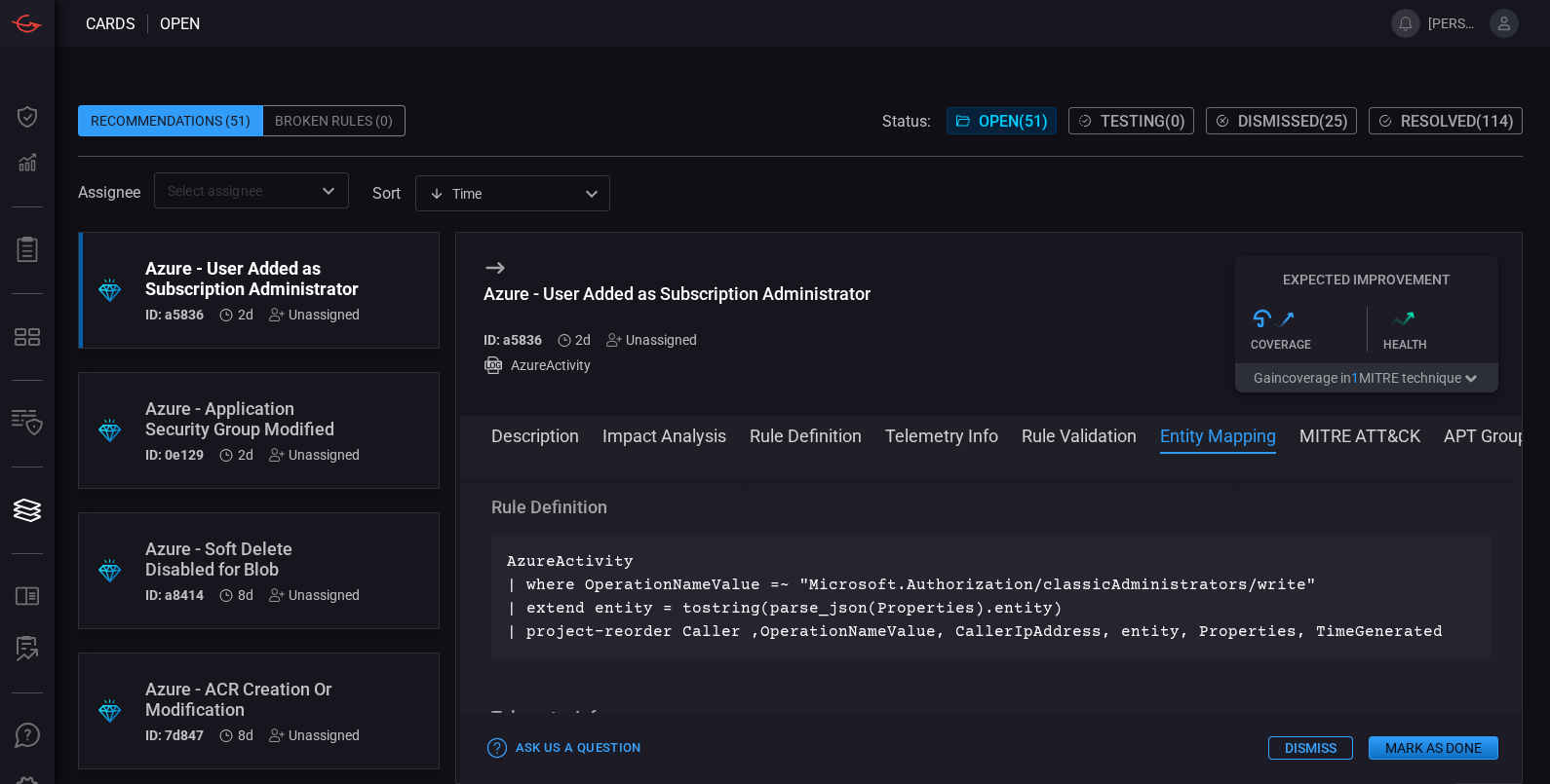
scroll to position [656, 0]
click at [229, 425] on div "Azure - Application Security Group Modified" at bounding box center [252, 418] width 214 height 41
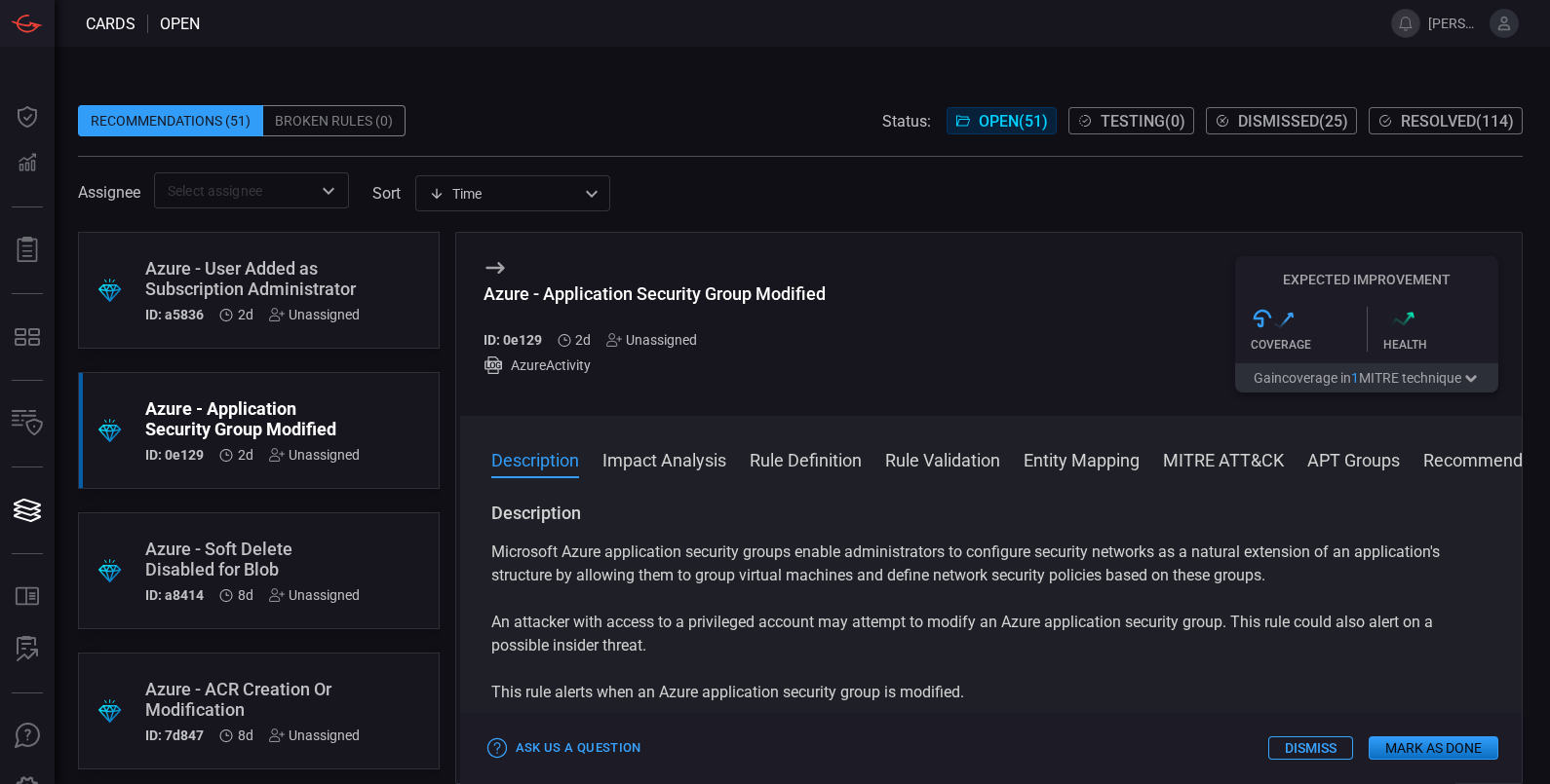
click at [813, 460] on button "Rule Definition" at bounding box center [805, 459] width 112 height 24
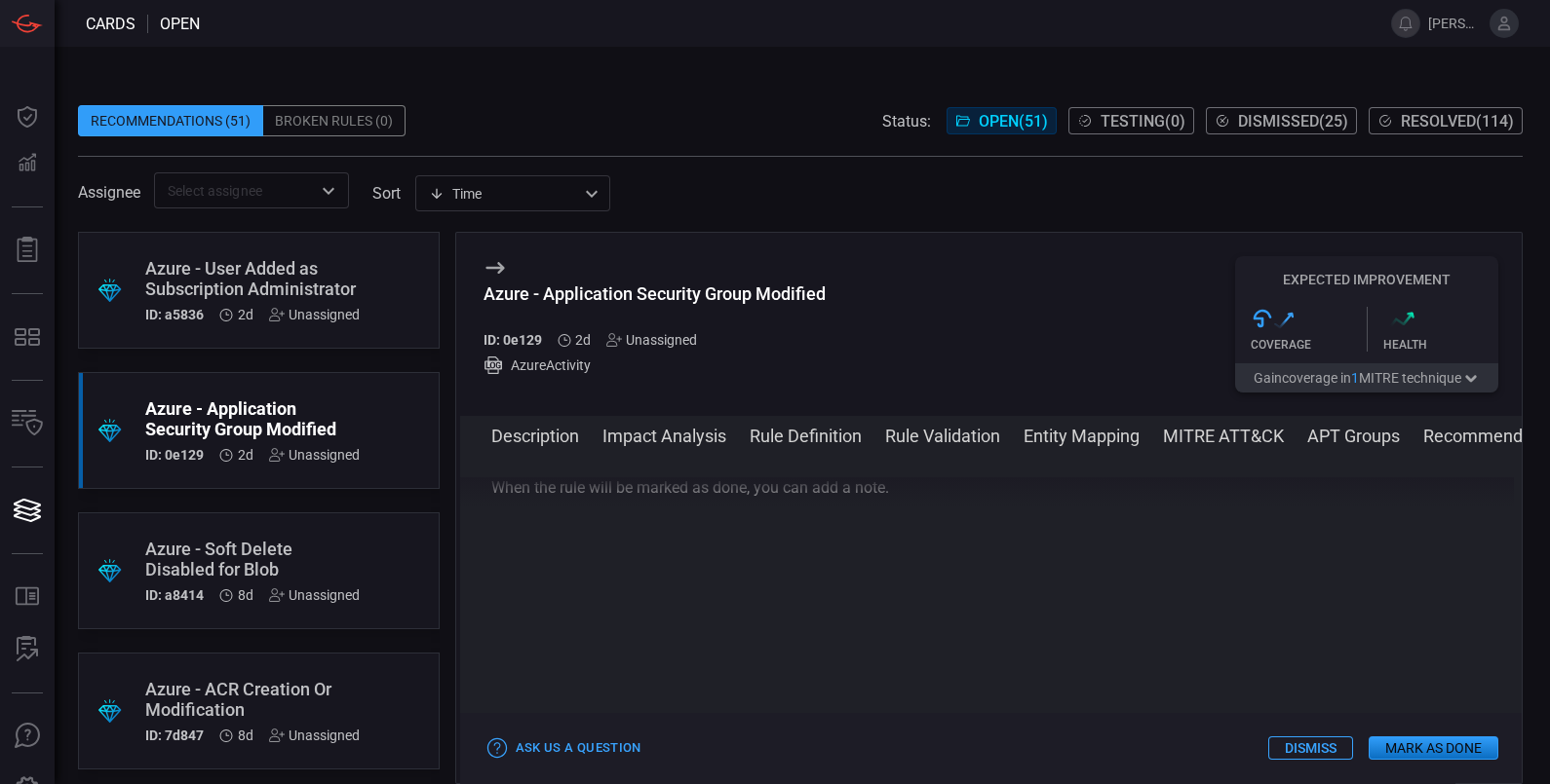
scroll to position [1961, 0]
